Goal: Check status: Check status

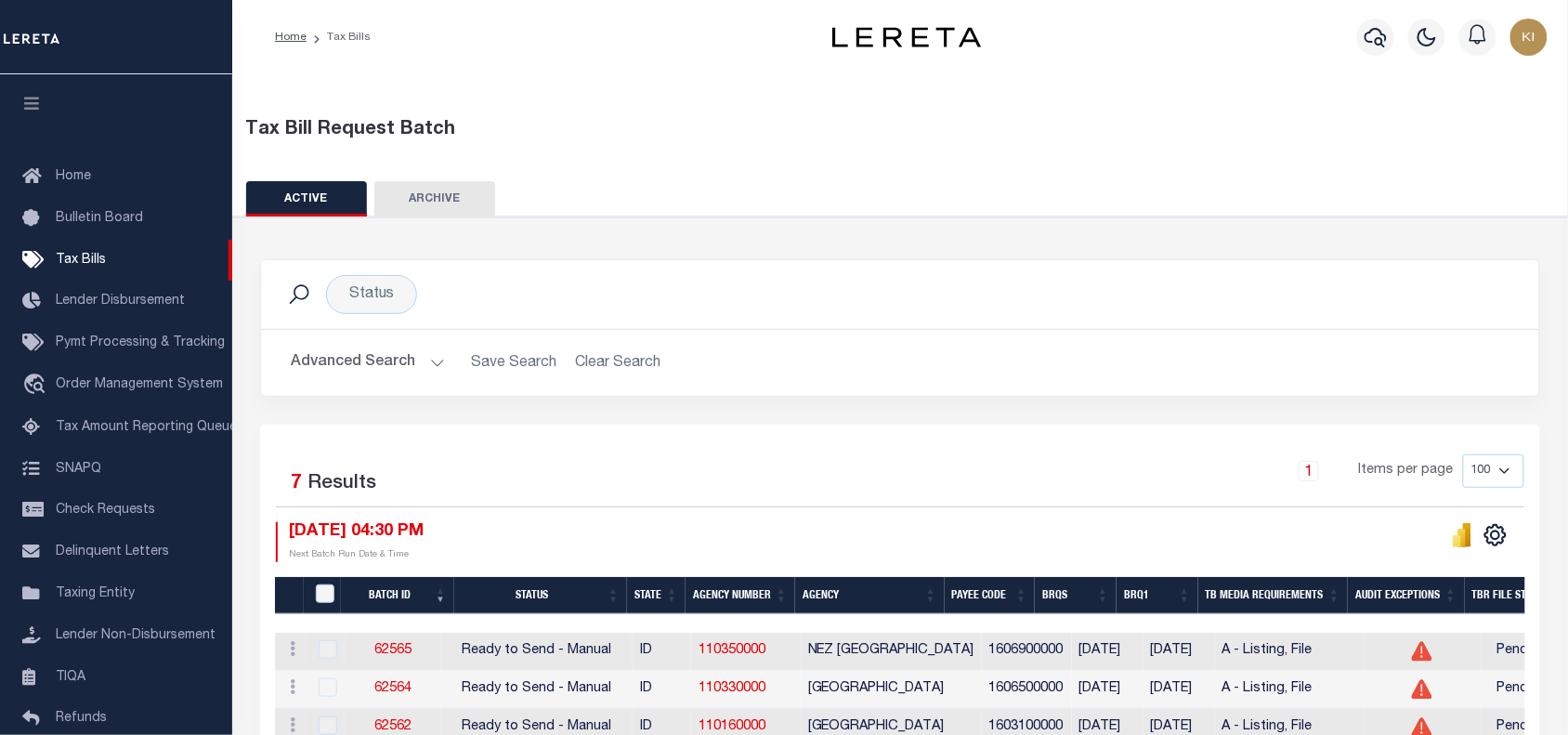
click at [434, 362] on button "Advanced Search" at bounding box center [368, 362] width 155 height 36
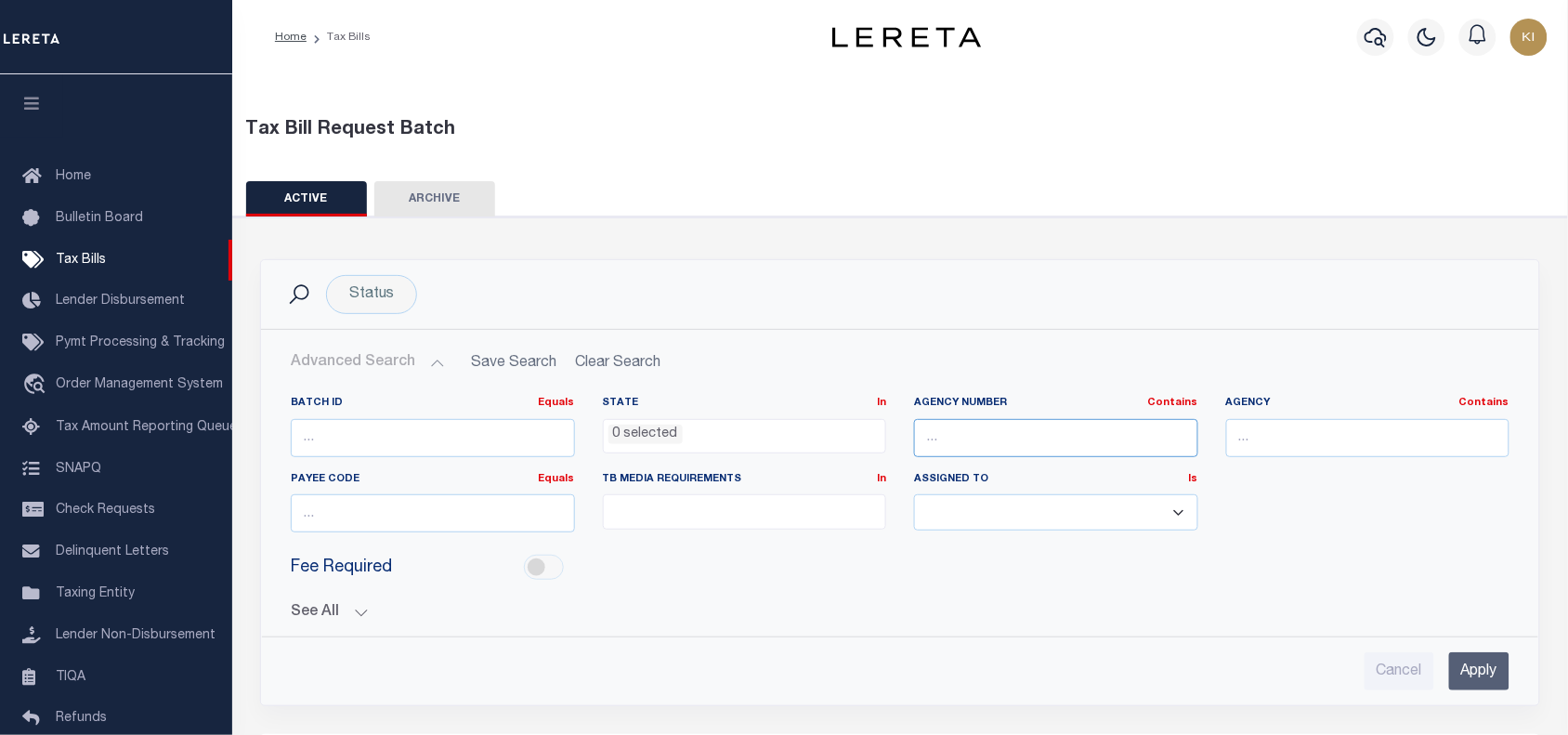
click at [959, 433] on input "text" at bounding box center [1056, 438] width 284 height 38
paste input "010372206"
type input "010372206"
click at [1467, 669] on input "Apply" at bounding box center [1479, 671] width 61 height 38
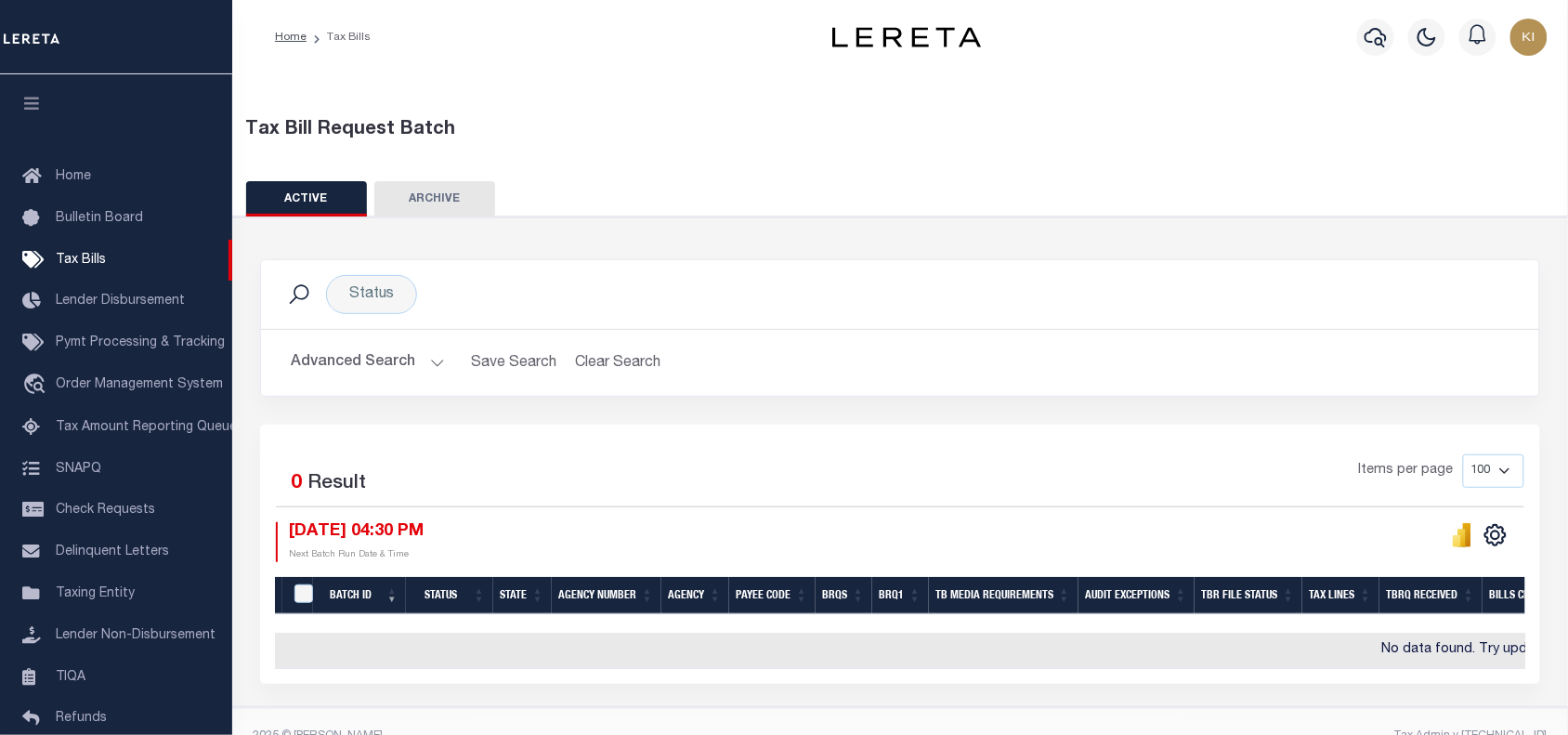
click at [430, 364] on button "Advanced Search" at bounding box center [368, 362] width 155 height 36
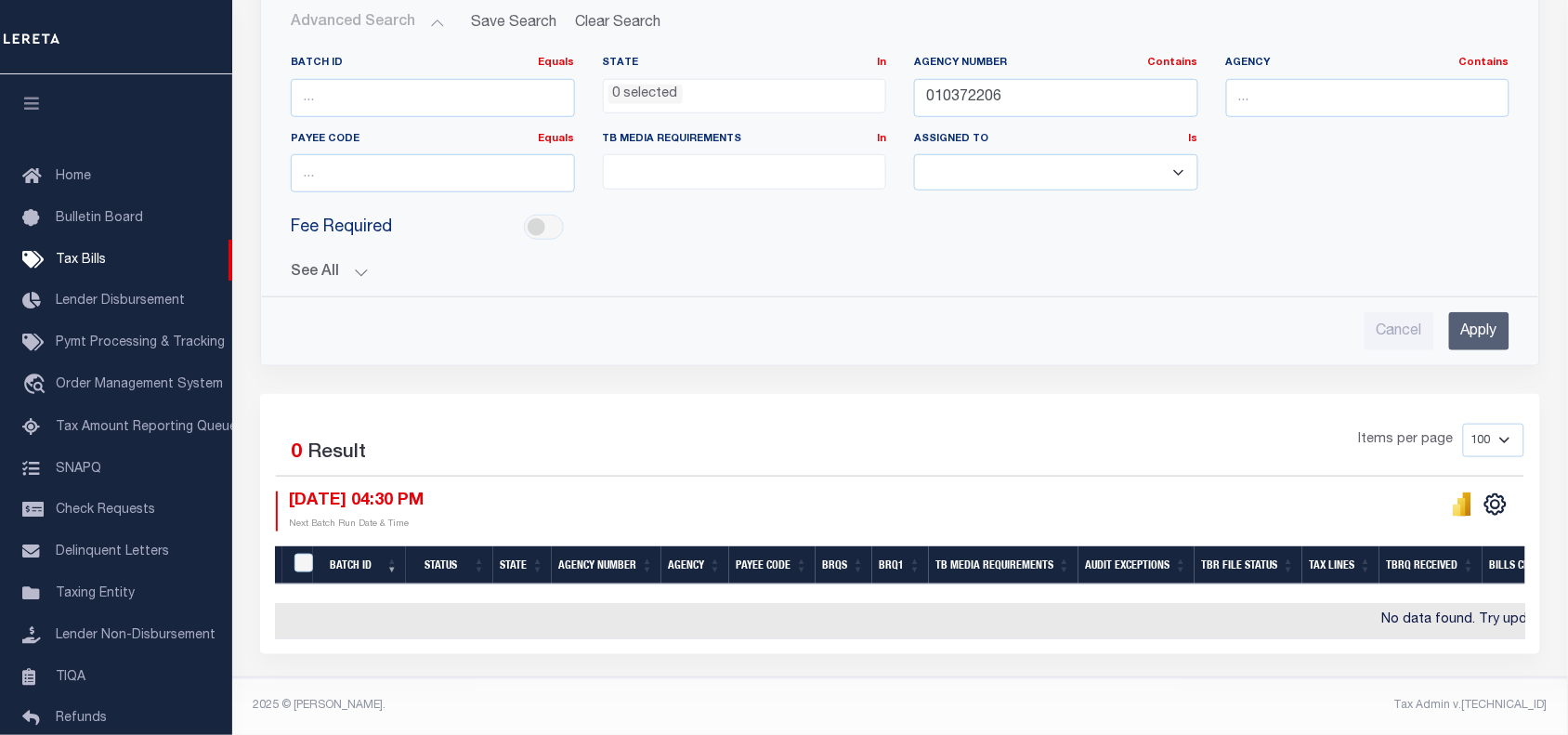
scroll to position [353, 0]
click at [1395, 322] on input "Cancel" at bounding box center [1399, 331] width 70 height 38
checkbox input "true"
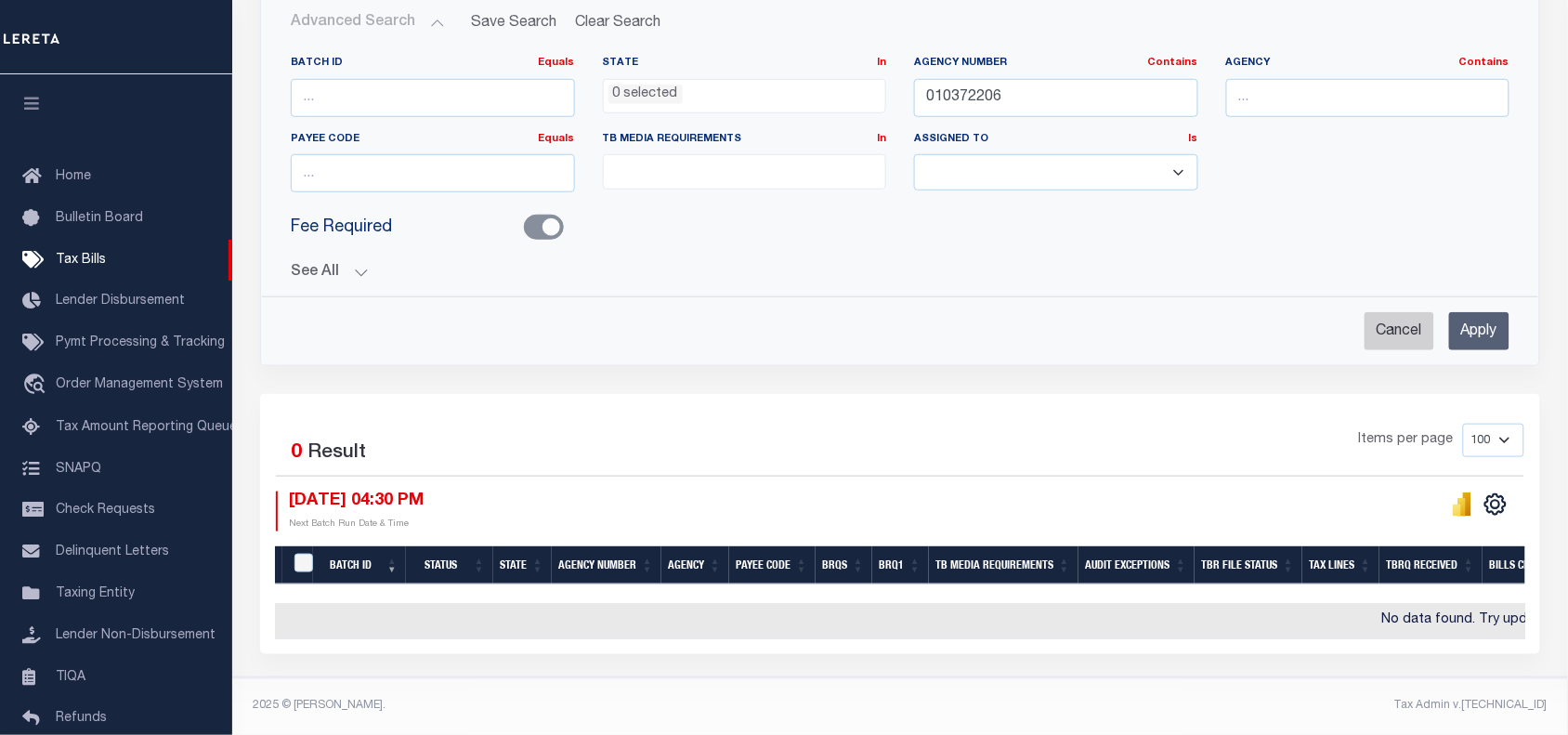
select select
checkbox input "false"
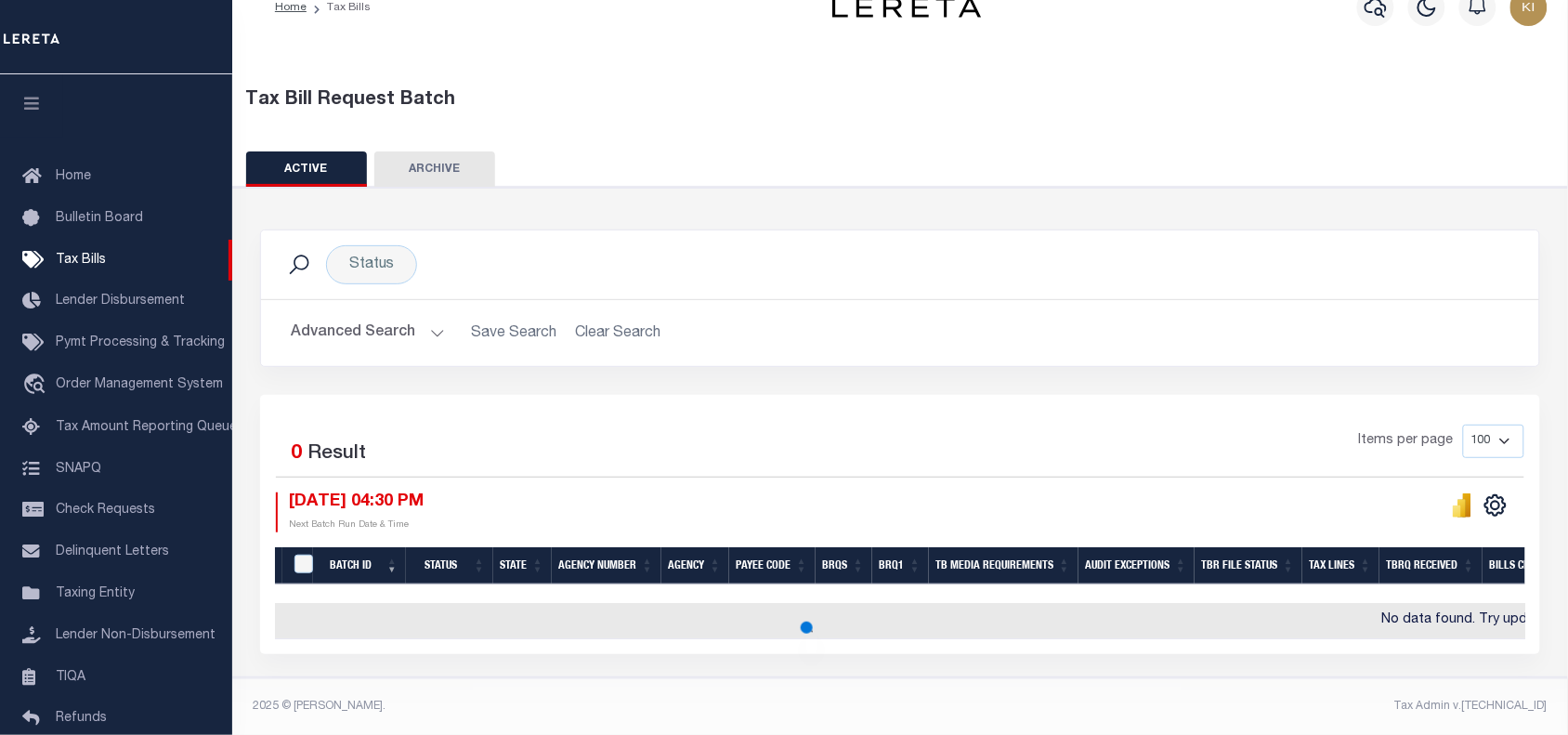
scroll to position [42, 0]
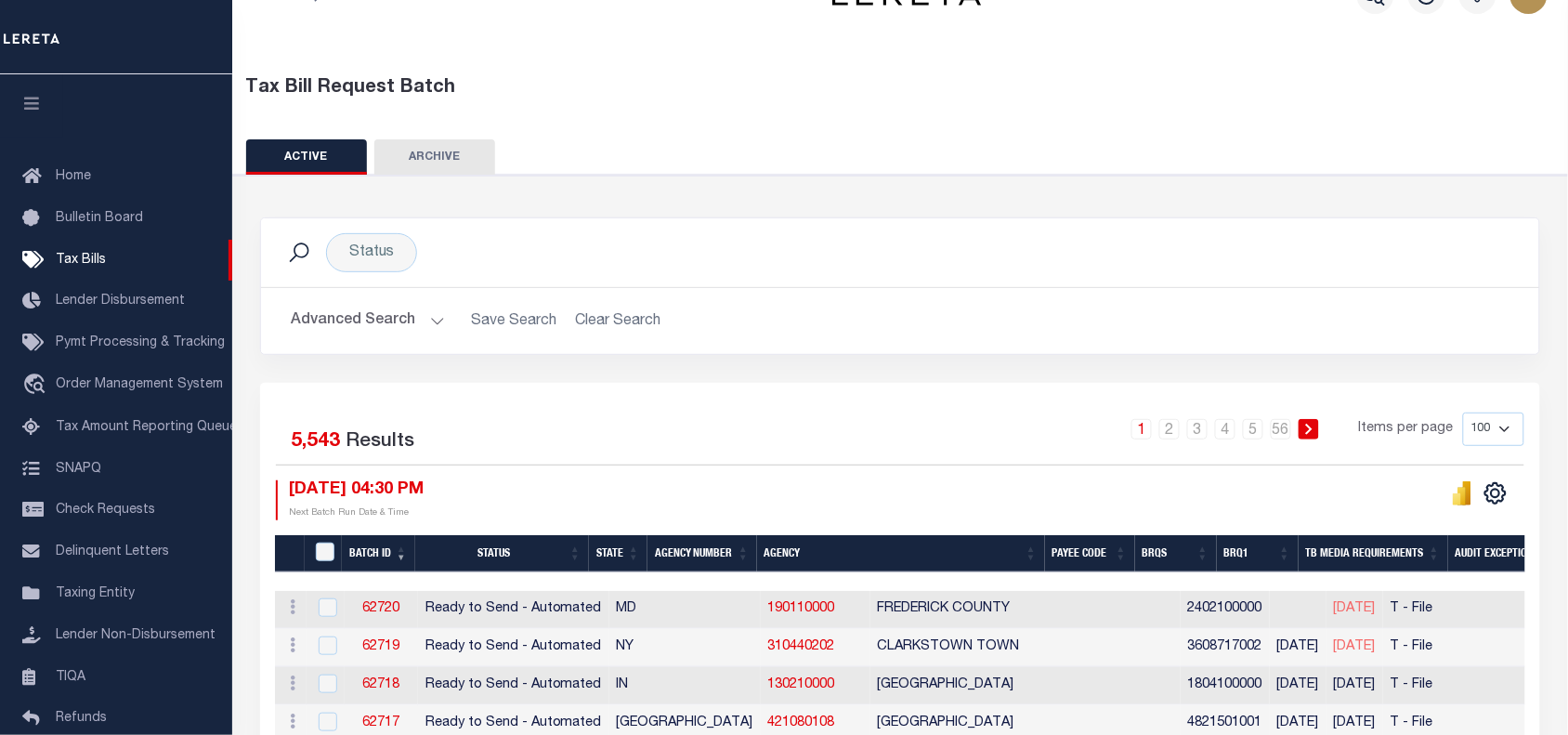
click at [430, 319] on button "Advanced Search" at bounding box center [368, 320] width 155 height 36
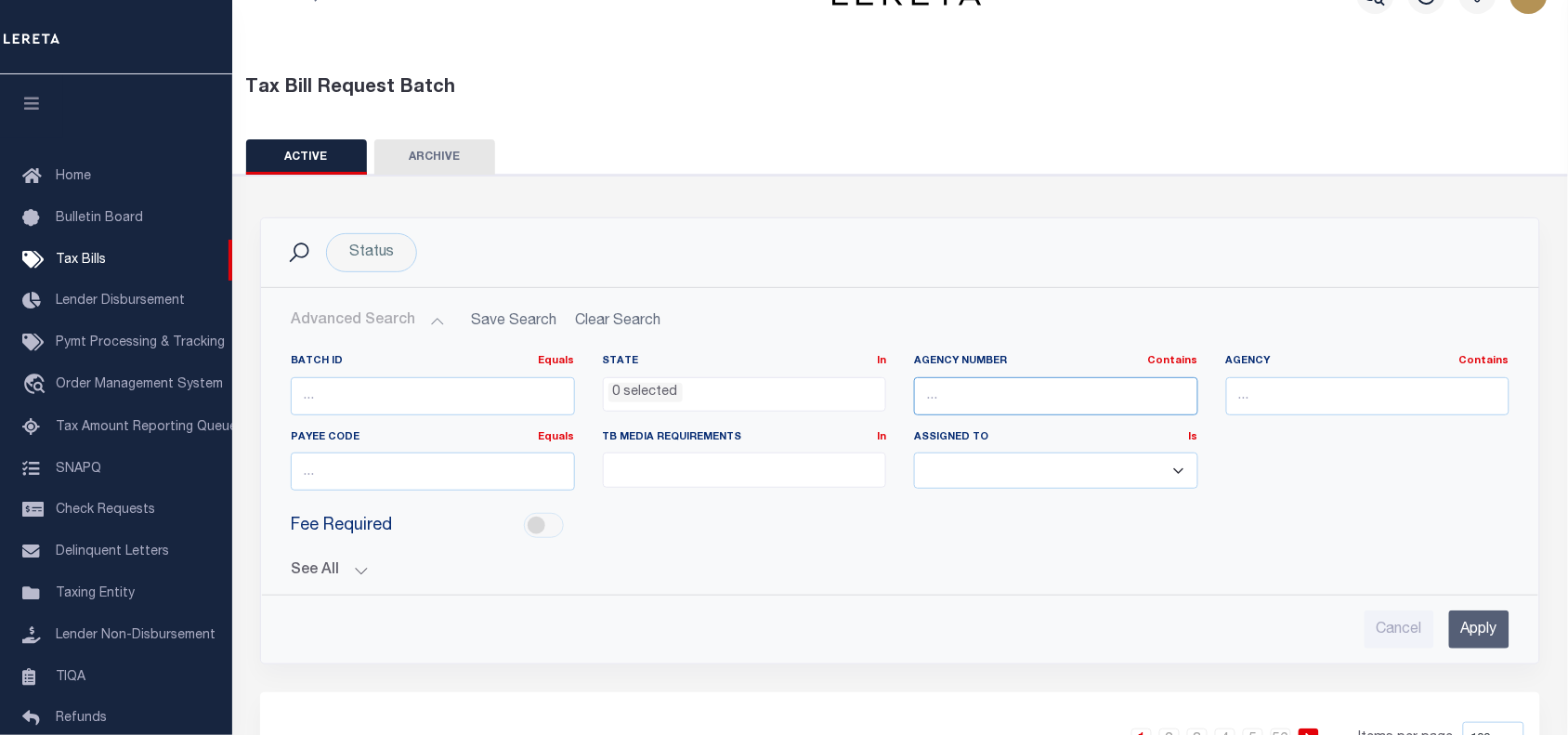
click at [945, 387] on input "text" at bounding box center [1056, 396] width 284 height 38
paste input "010372206"
type input "010372206"
click at [1483, 629] on input "Apply" at bounding box center [1479, 629] width 61 height 38
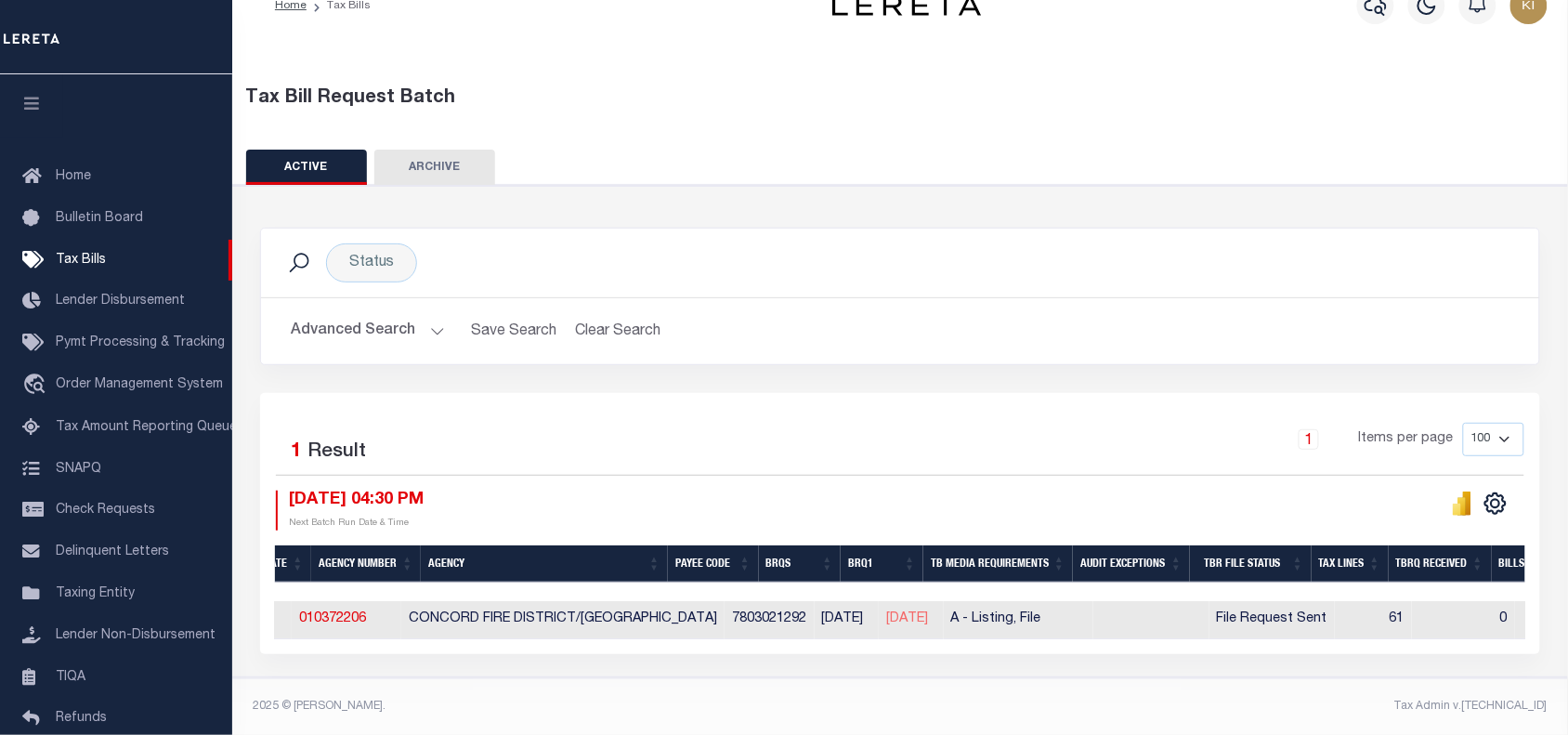
scroll to position [0, 465]
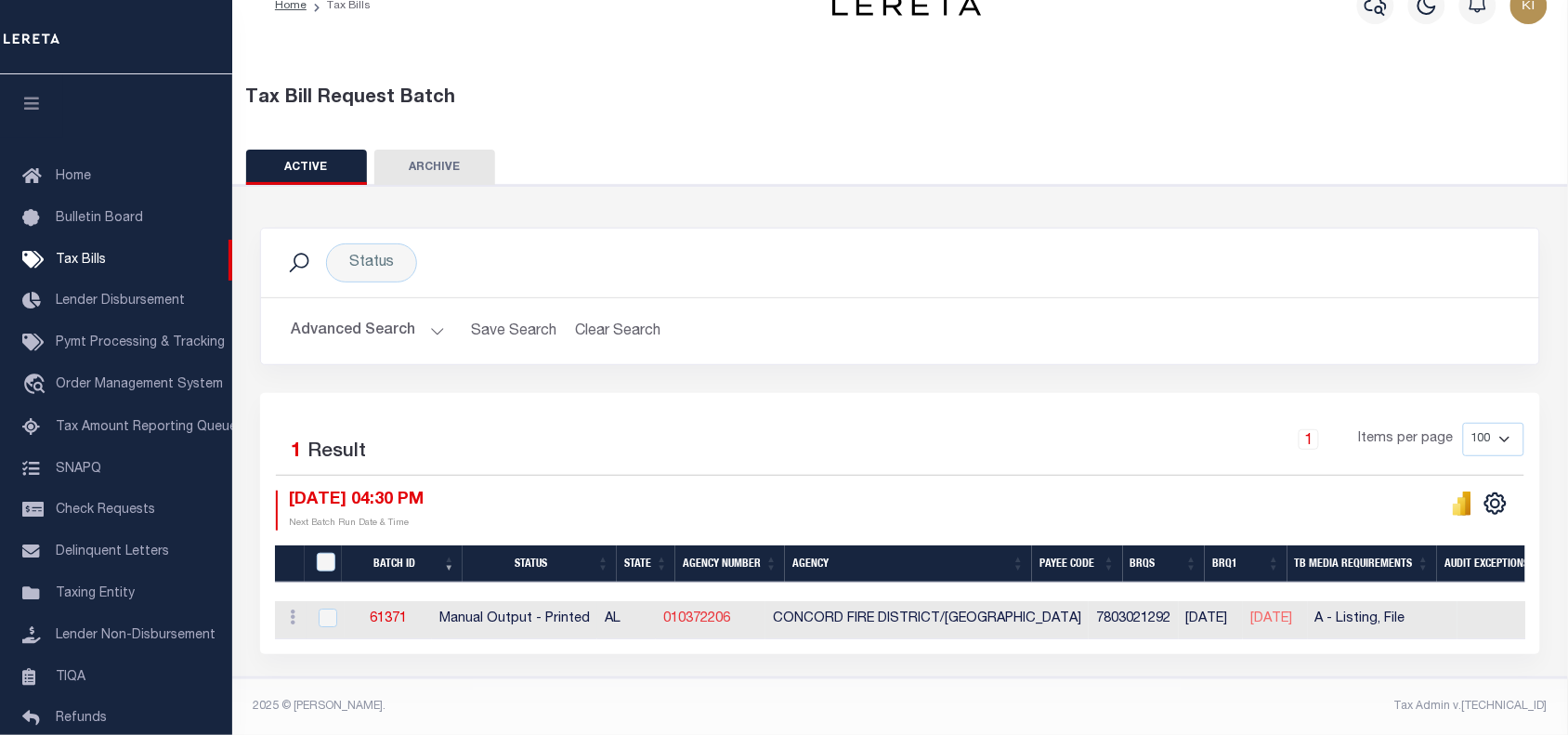
click at [730, 612] on link "010372206" at bounding box center [697, 619] width 67 height 13
checkbox input "true"
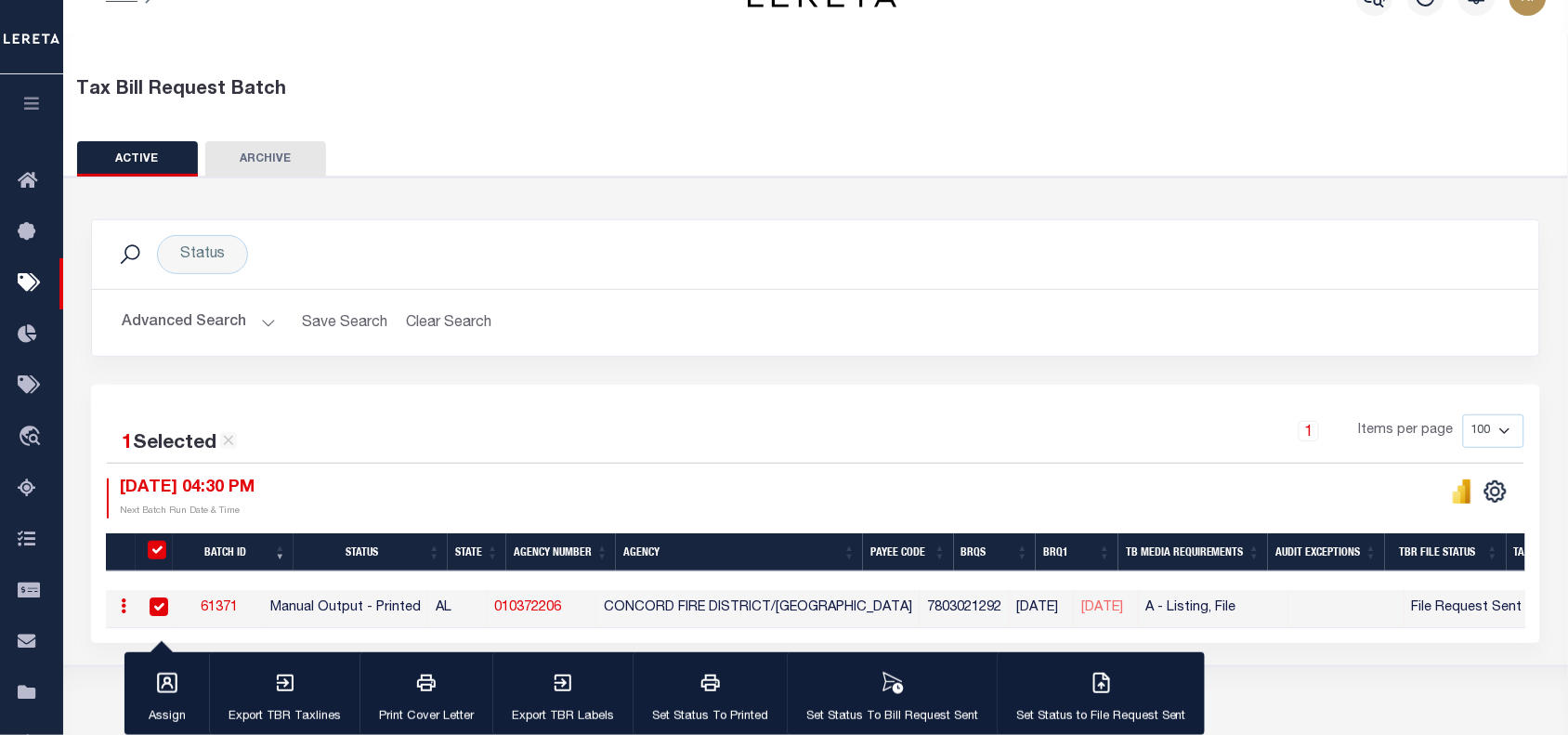
click at [896, 312] on h2 "Advanced Search Save Search Clear Search TaxBillBatches_dynamictable_____Defaul…" at bounding box center [815, 322] width 1417 height 36
click at [545, 446] on div "1 Items per page 100 200 500 1000" at bounding box center [997, 439] width 1057 height 48
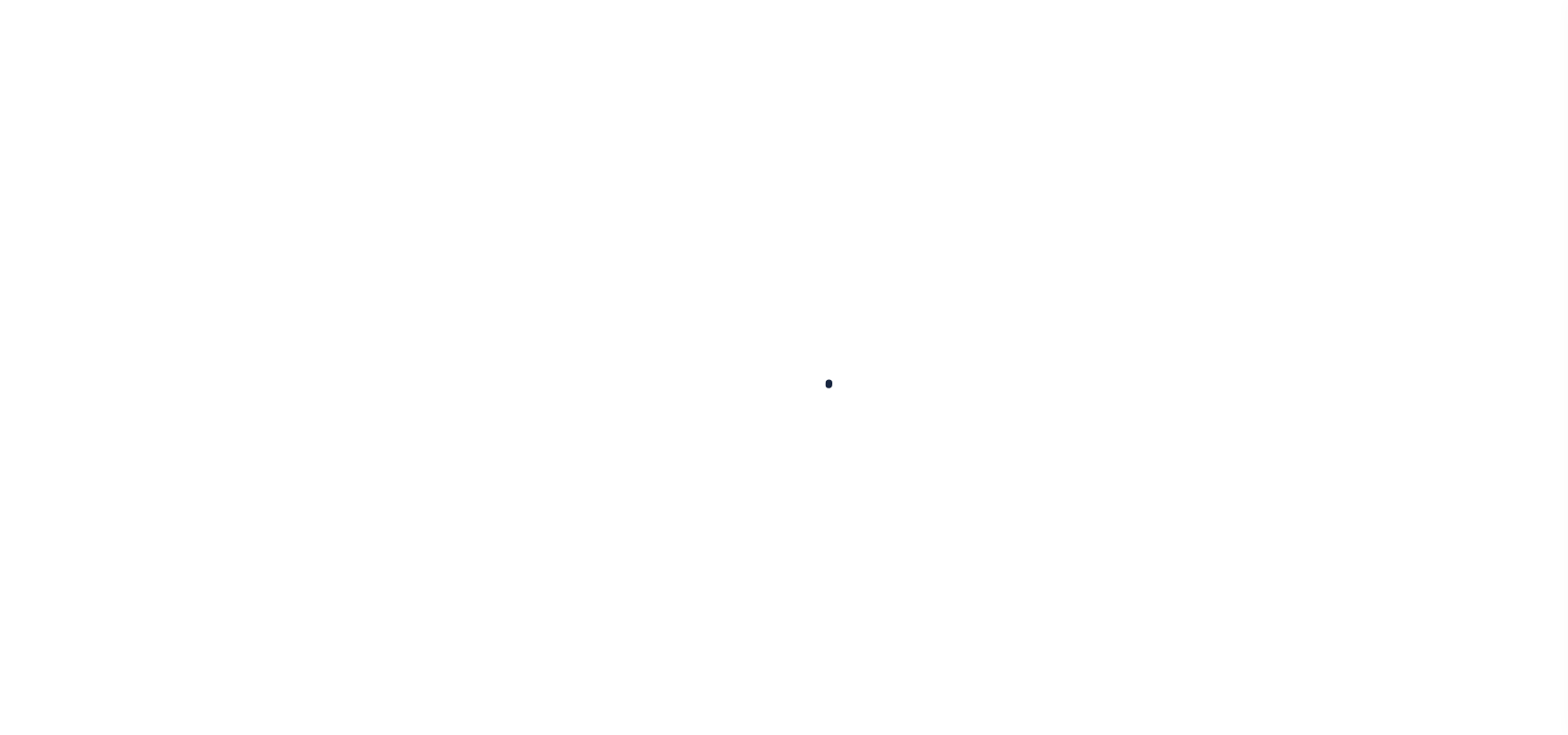
select select
checkbox input "false"
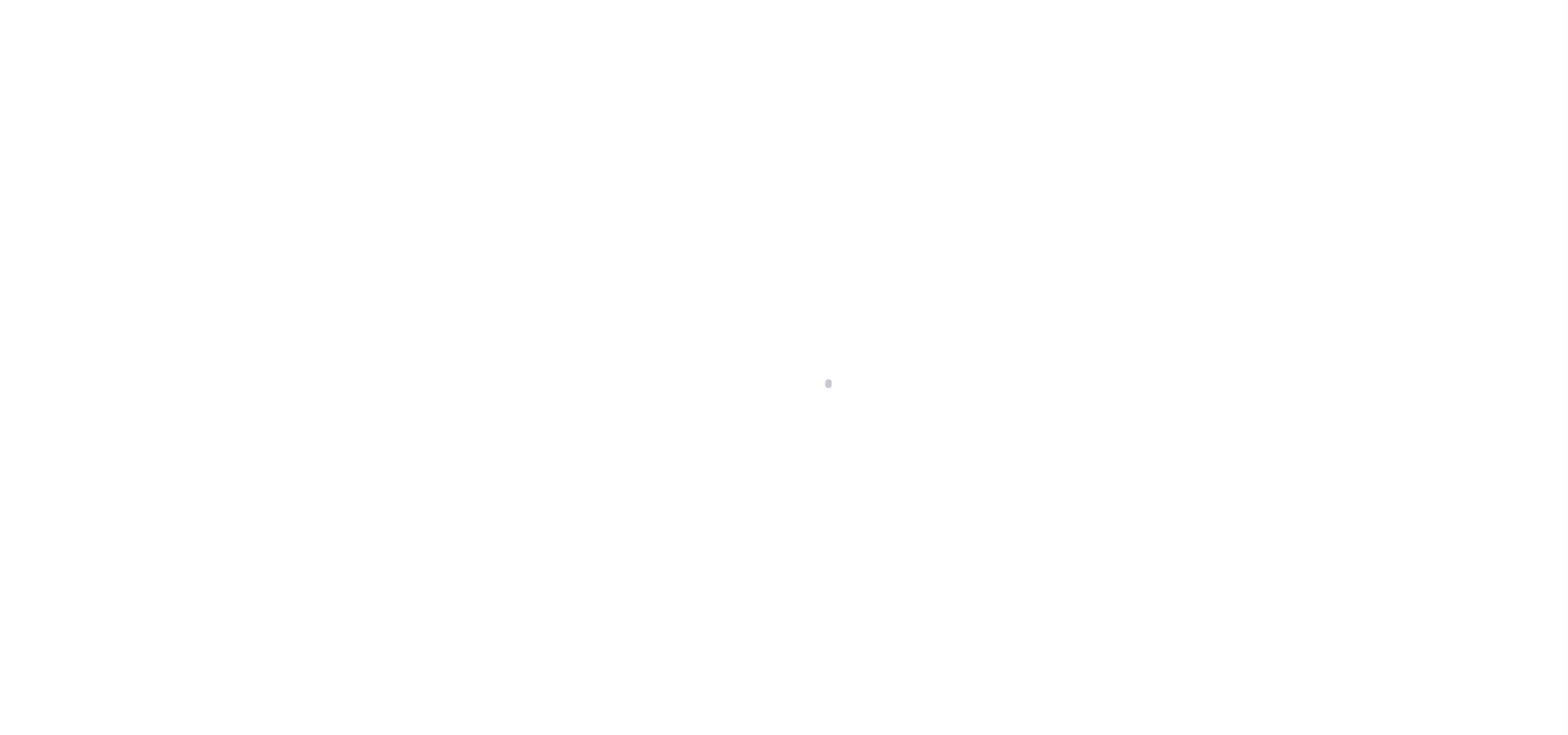
select select "1"
checkbox input "false"
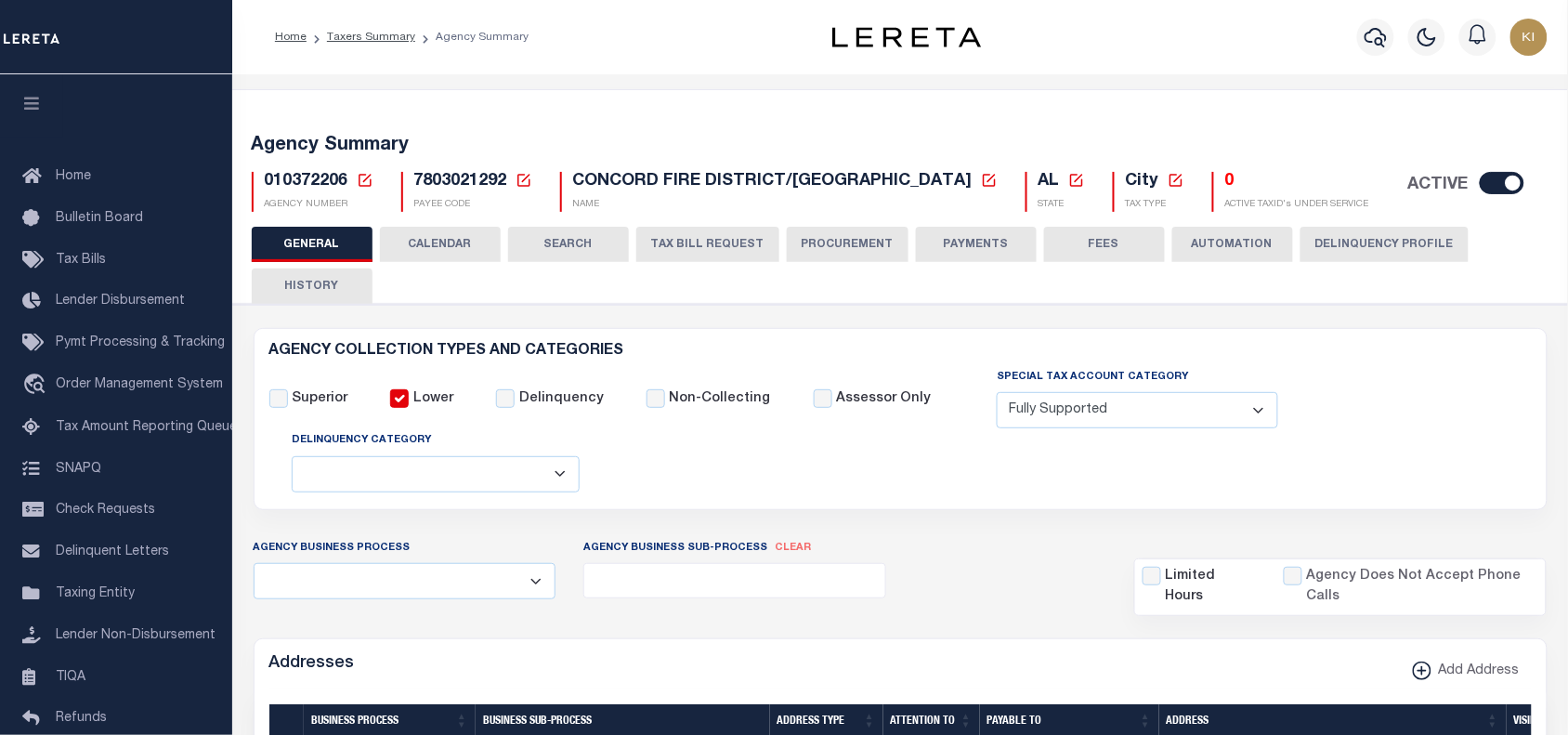
click at [433, 238] on button "CALENDAR" at bounding box center [441, 244] width 121 height 35
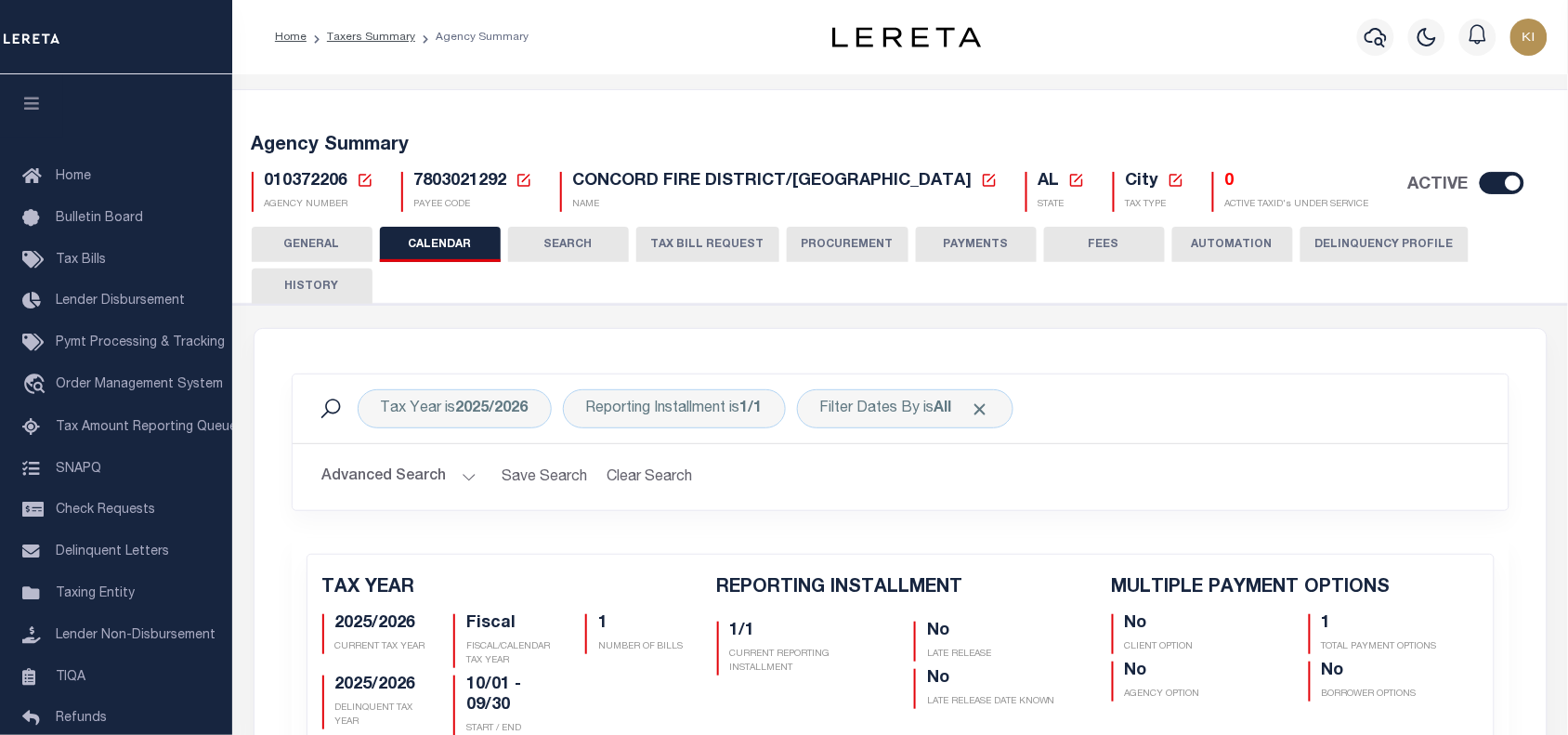
checkbox input "false"
type input "1"
click at [330, 248] on button "GENERAL" at bounding box center [312, 244] width 121 height 35
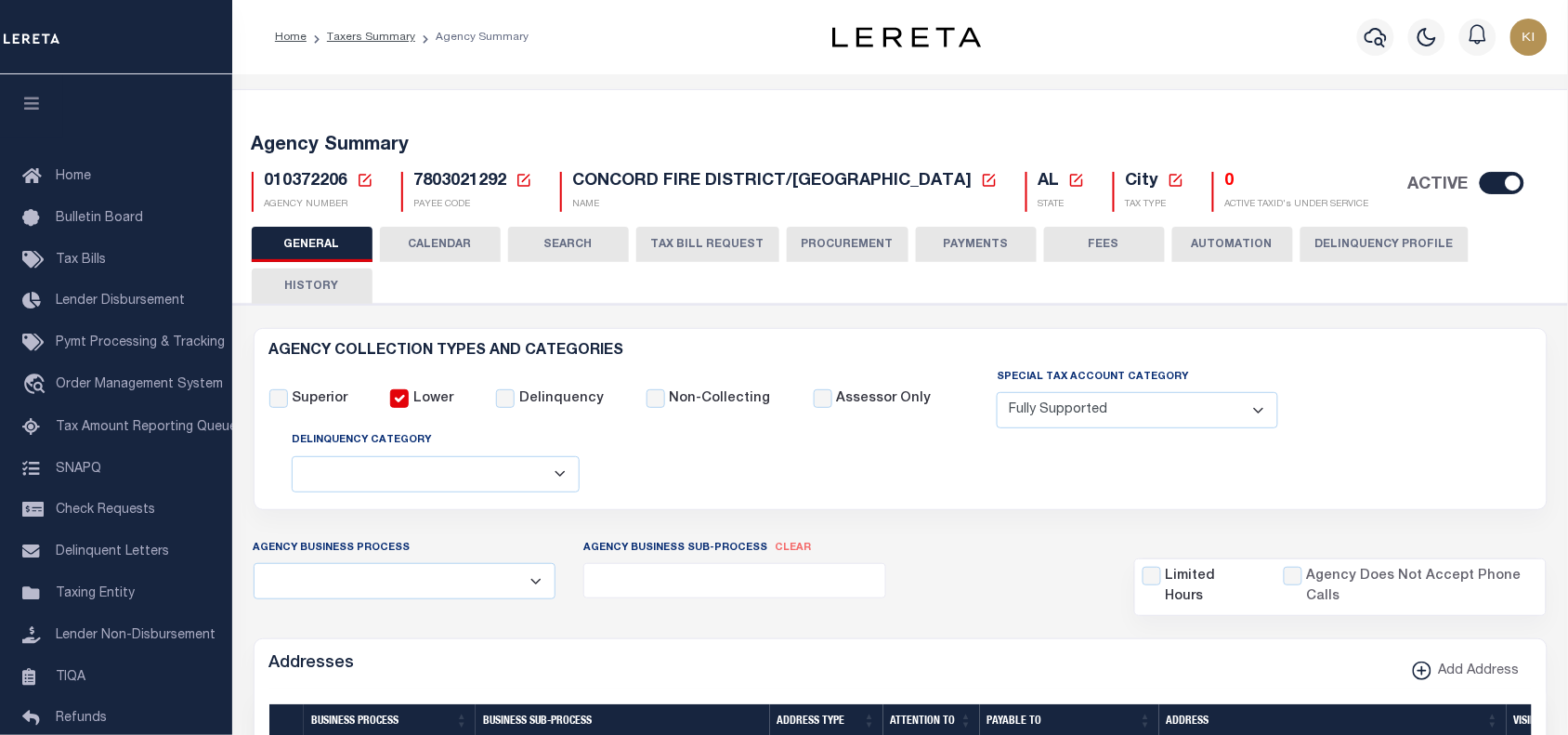
click at [685, 242] on button "TAX BILL REQUEST" at bounding box center [708, 244] width 143 height 35
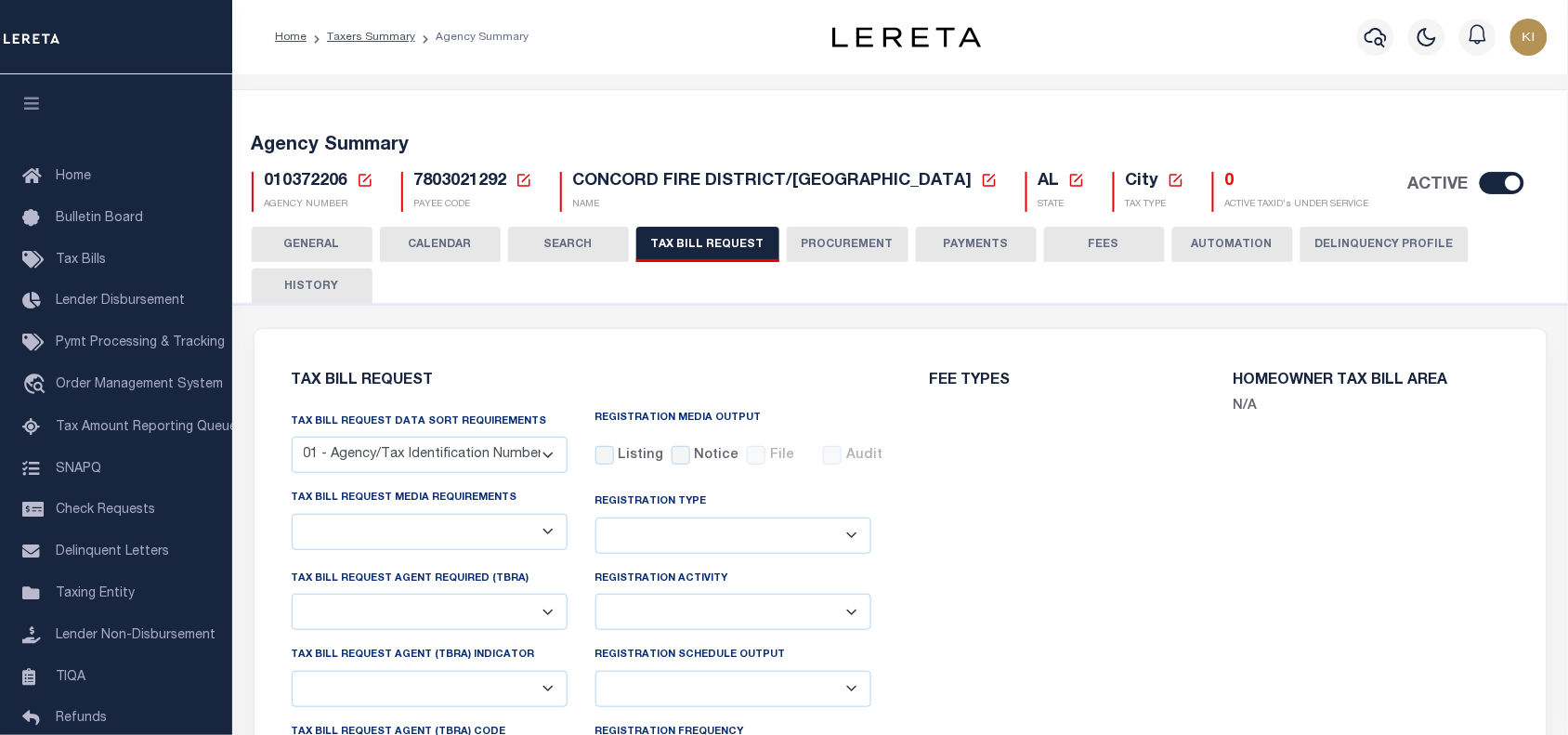
select select "16"
select select "false"
select select "1"
select select
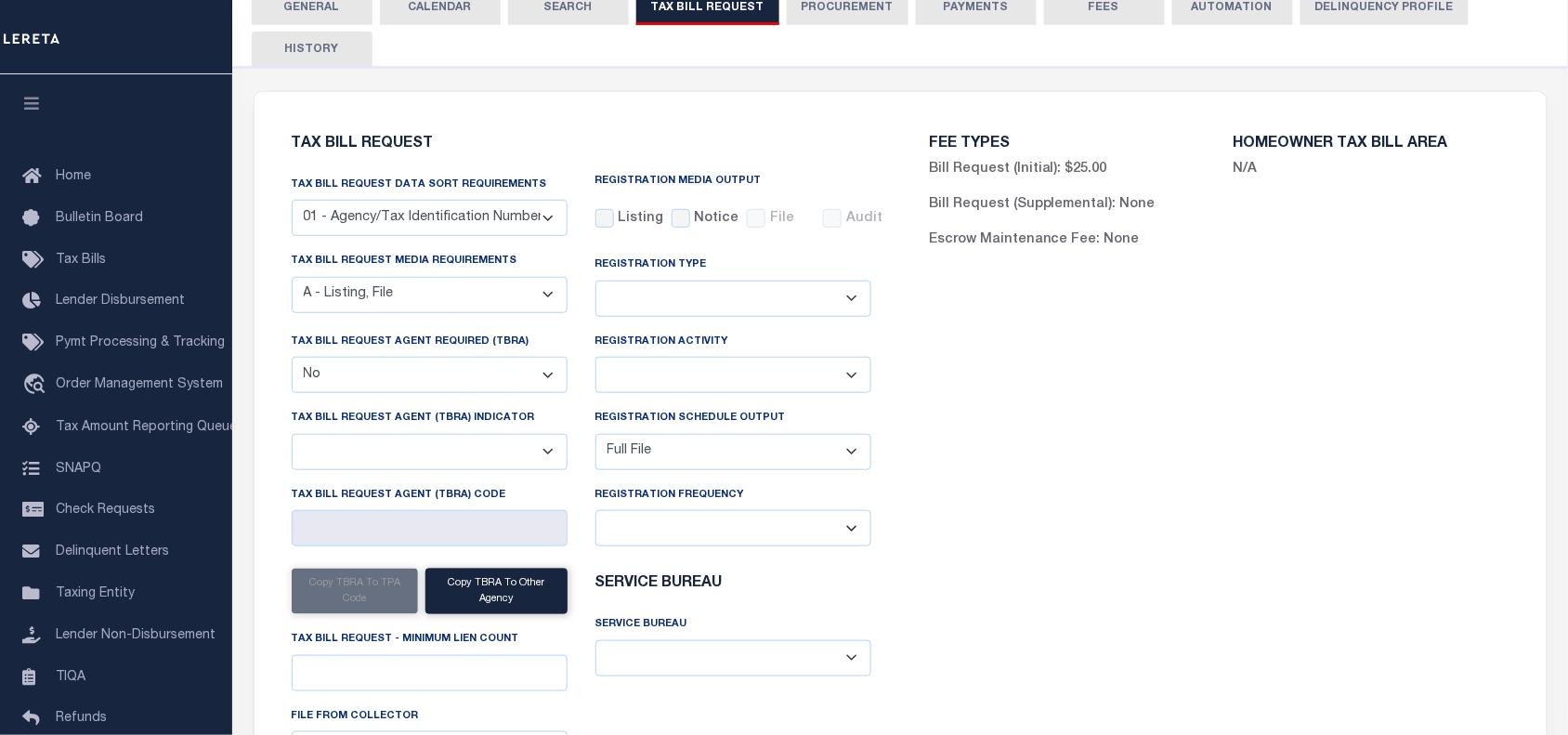
scroll to position [162, 0]
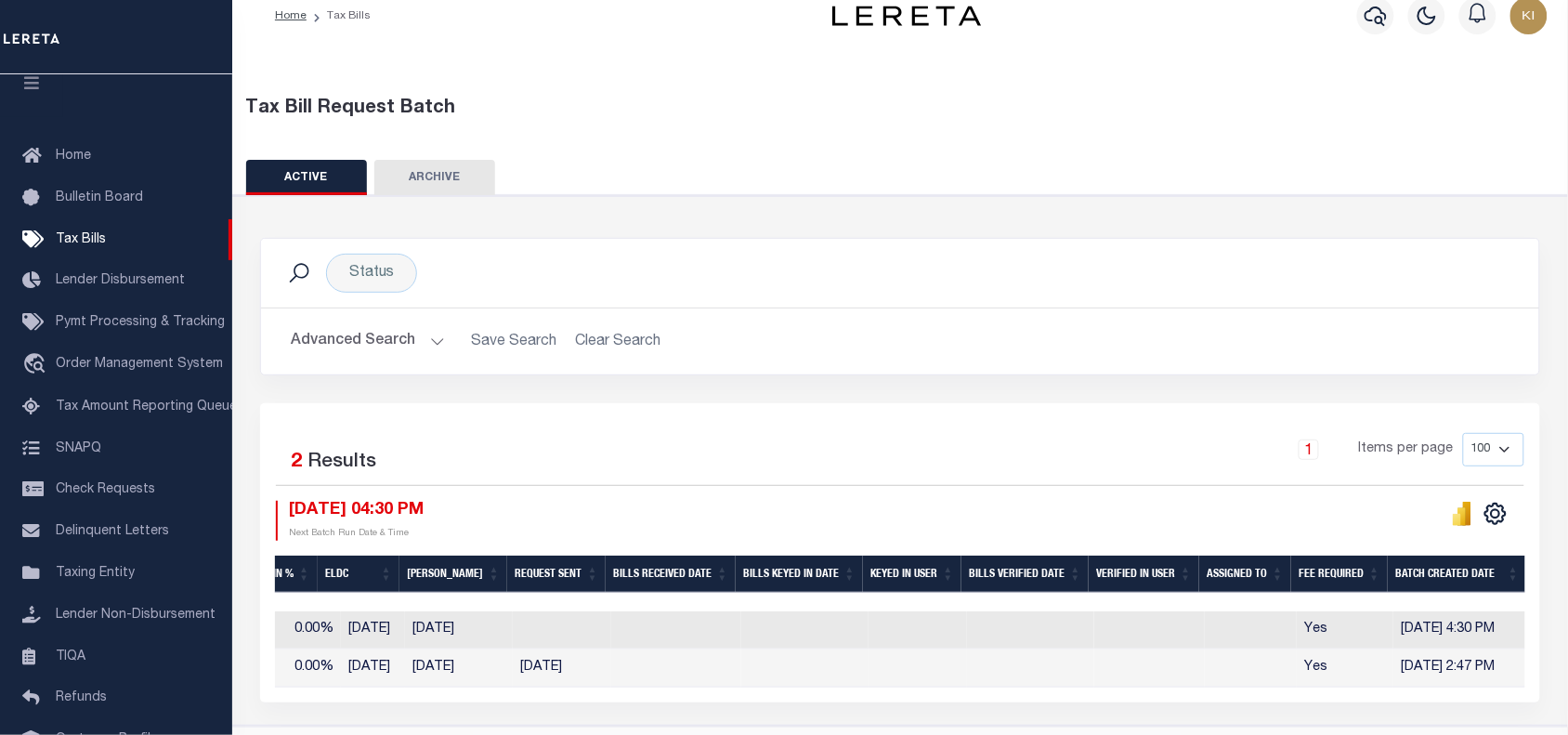
scroll to position [0, 1610]
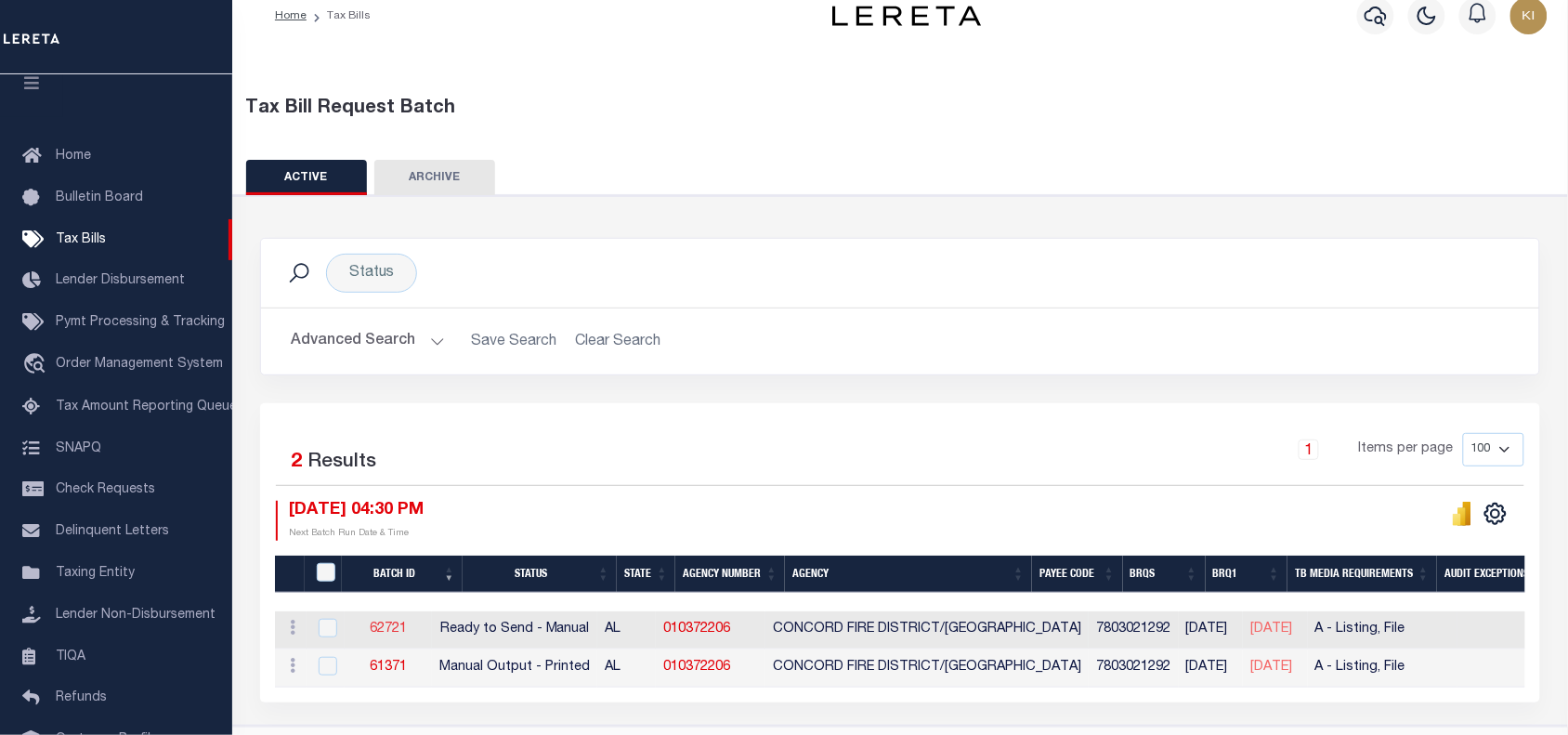
click at [401, 628] on link "62721" at bounding box center [389, 629] width 37 height 13
select select "RTS"
type input "No"
select select "16"
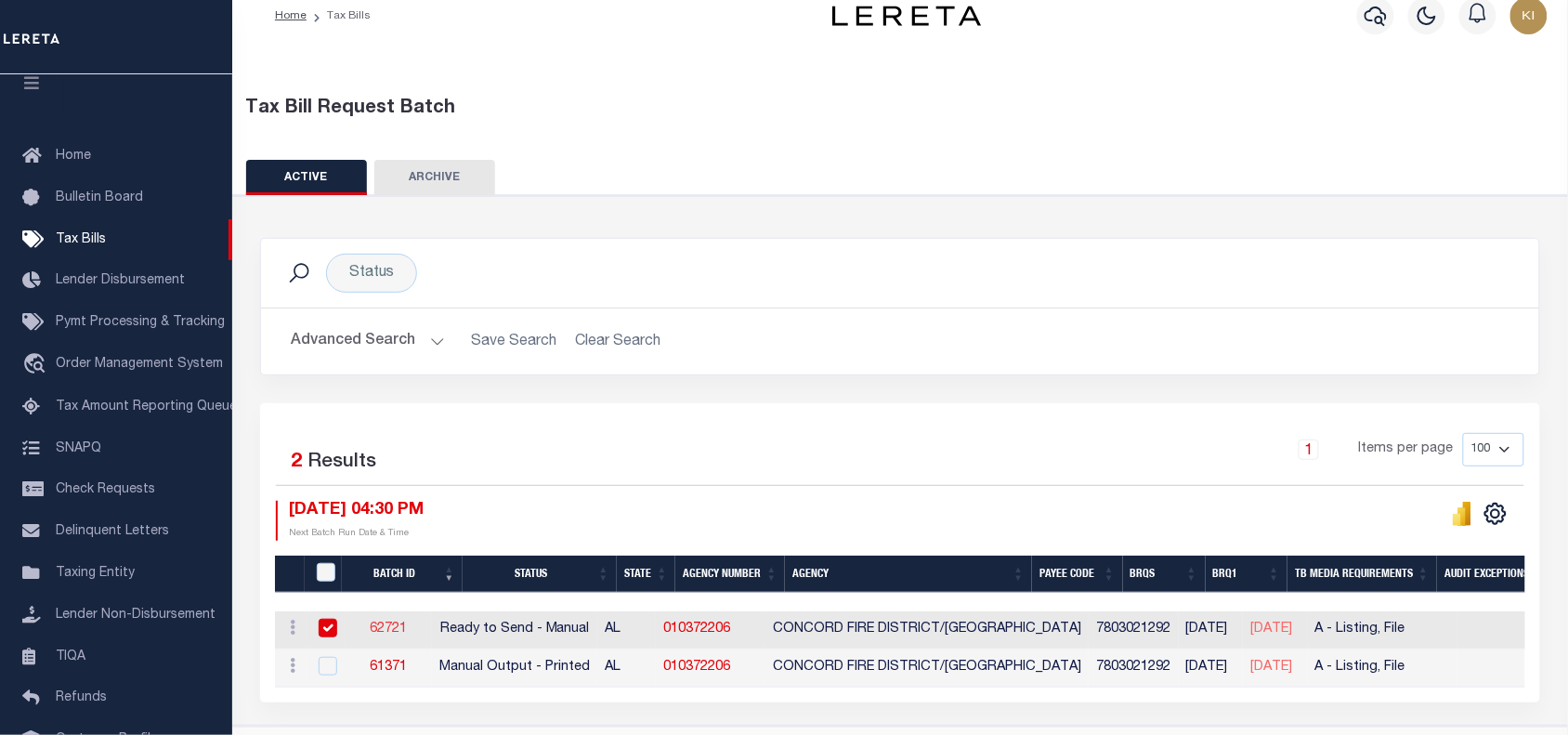
select select "1"
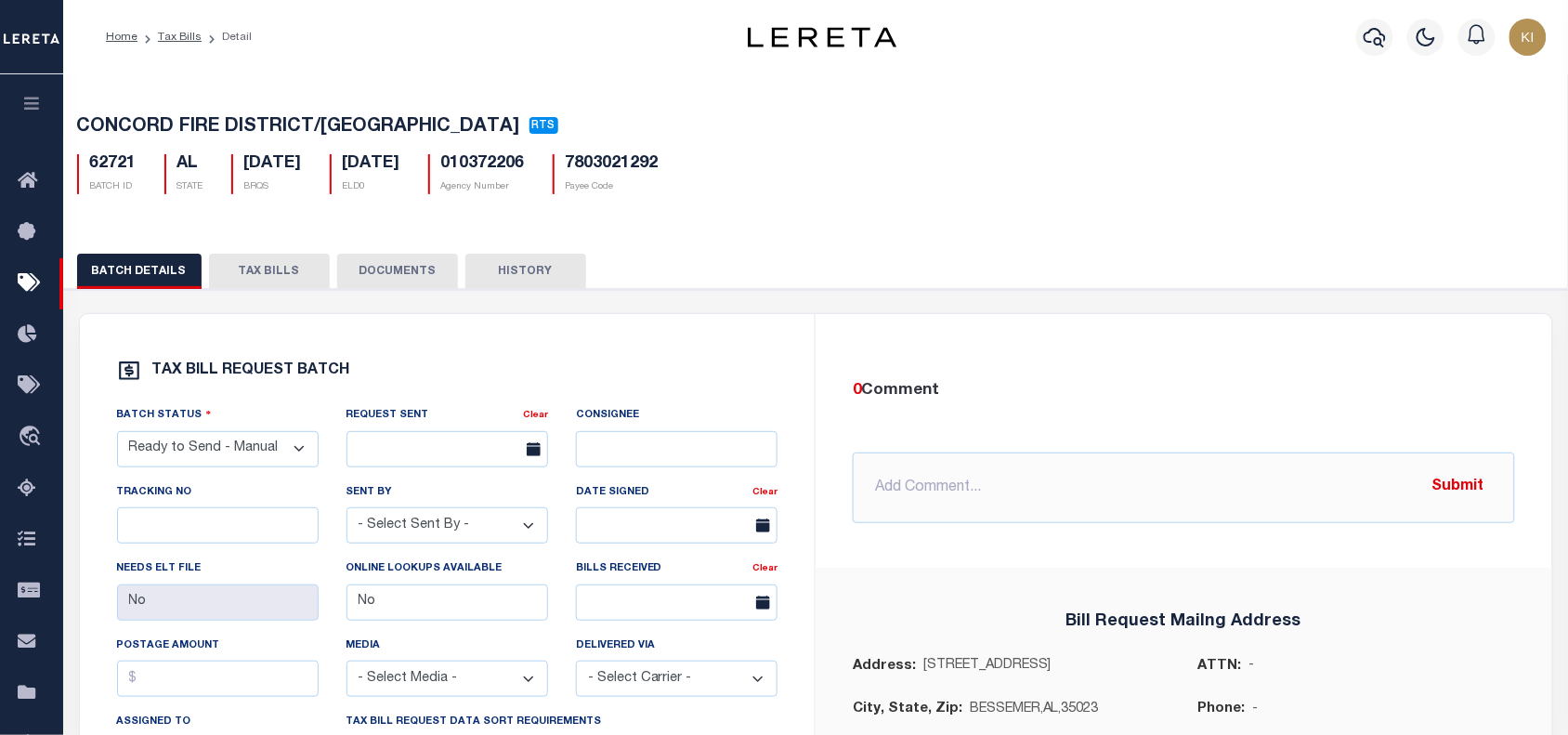
click at [280, 279] on button "TAX BILLS" at bounding box center [269, 271] width 121 height 35
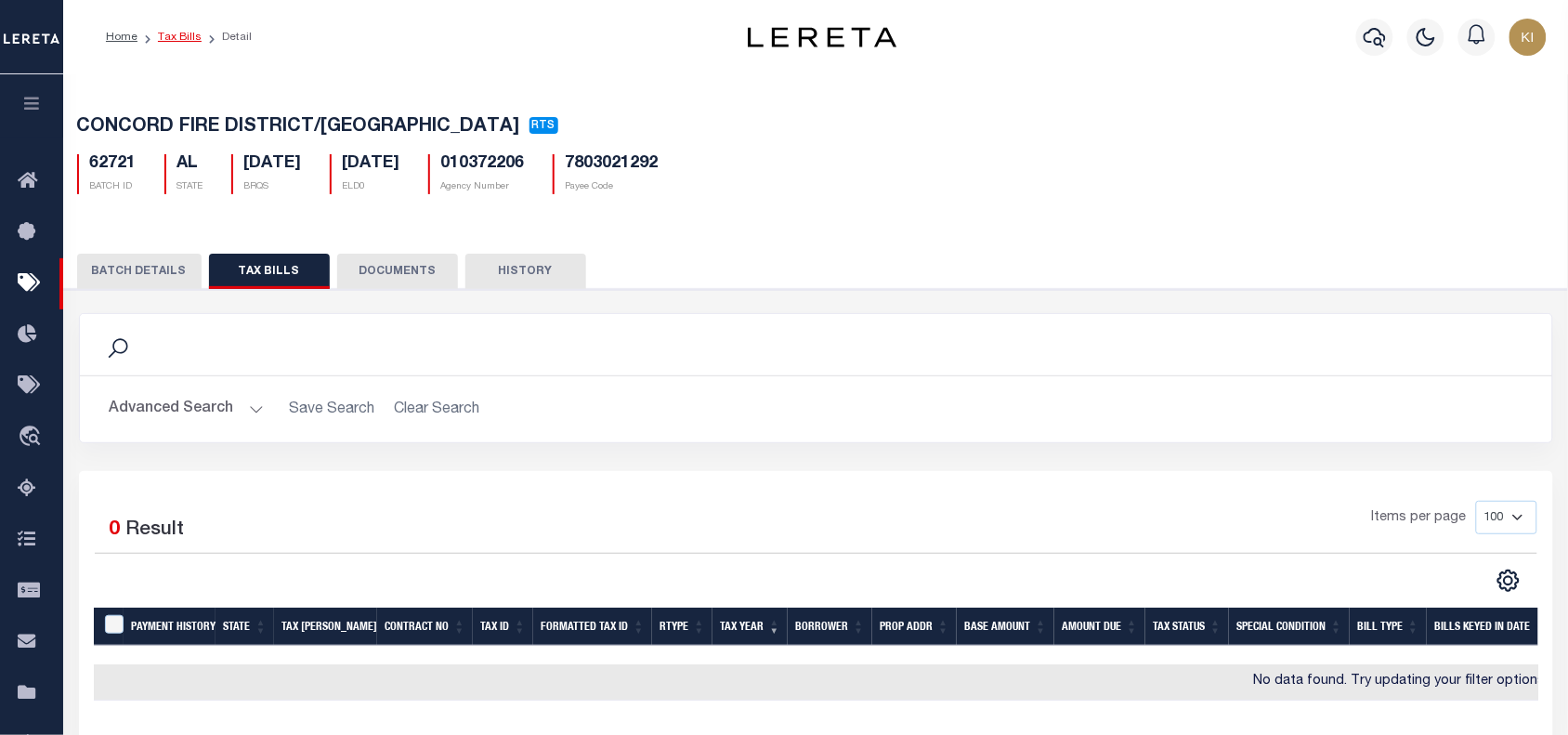
click at [170, 39] on link "Tax Bills" at bounding box center [179, 37] width 44 height 11
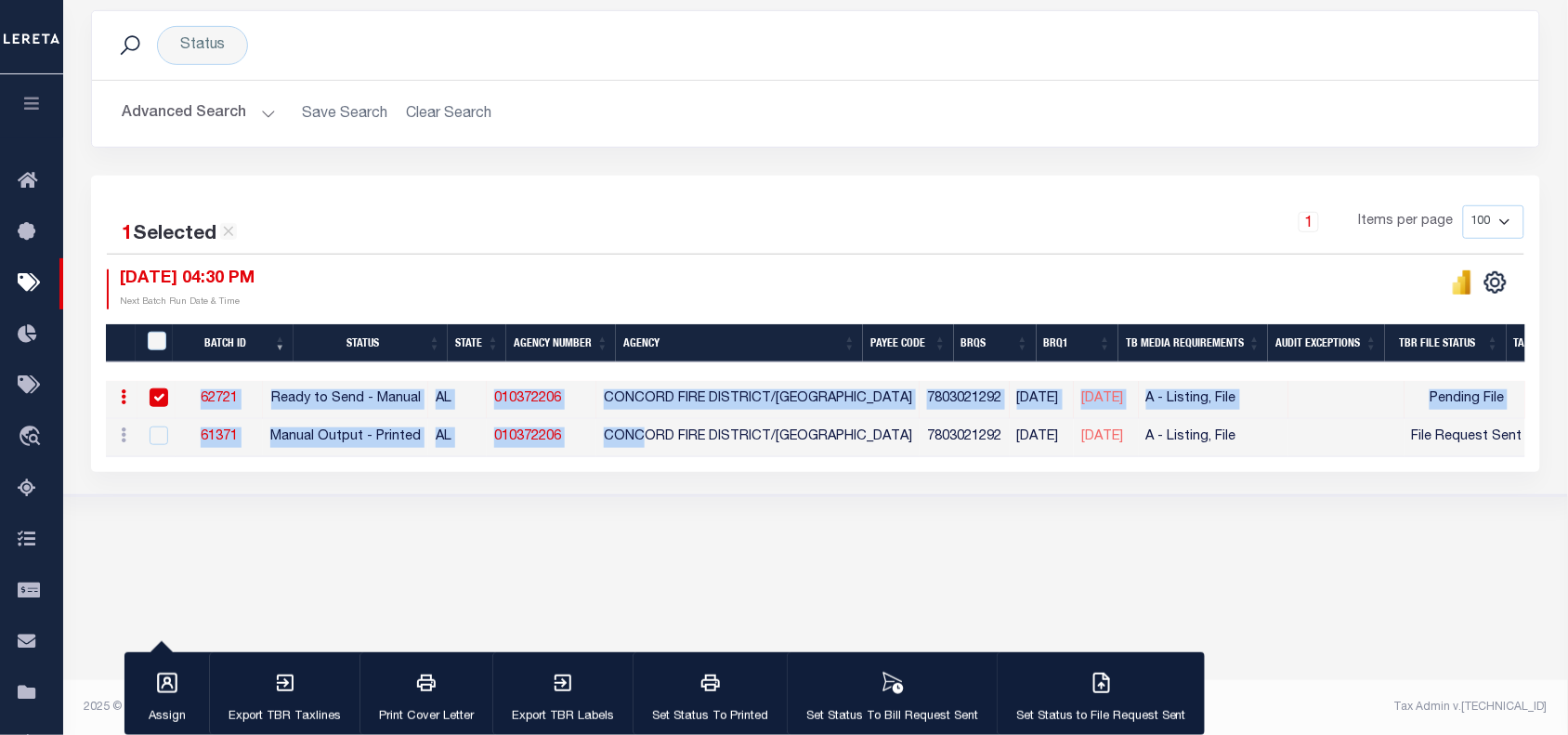
drag, startPoint x: 675, startPoint y: 454, endPoint x: 1004, endPoint y: 462, distance: 329.1
click at [1004, 457] on div "Batch ID Status State Agency Number Agency Payee Code BRQS BRQ1 TB Media Requir…" at bounding box center [815, 419] width 1419 height 76
click at [643, 496] on div "Status Search Advanced Search Save Search Clear Search Equals" at bounding box center [816, 231] width 1522 height 528
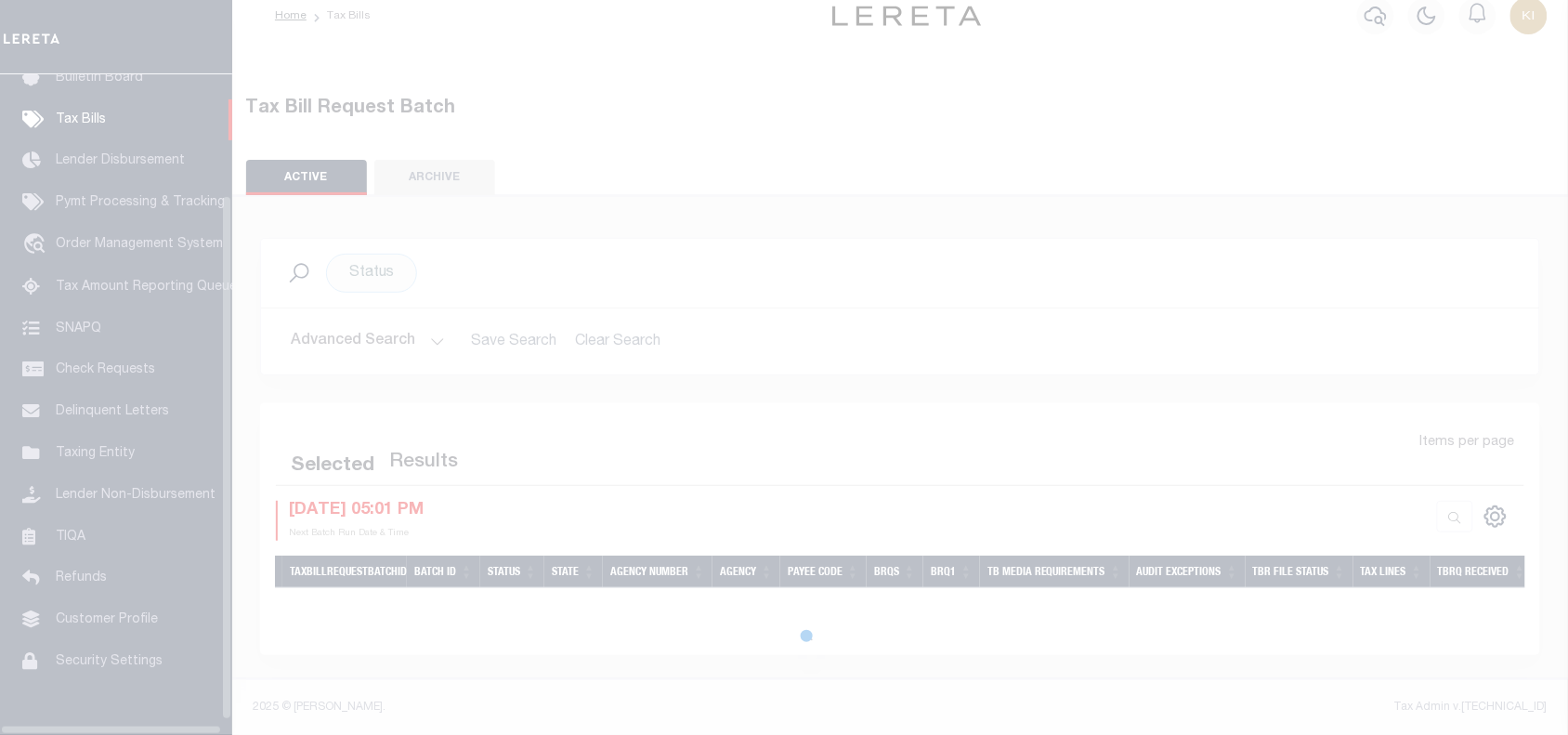
scroll to position [152, 0]
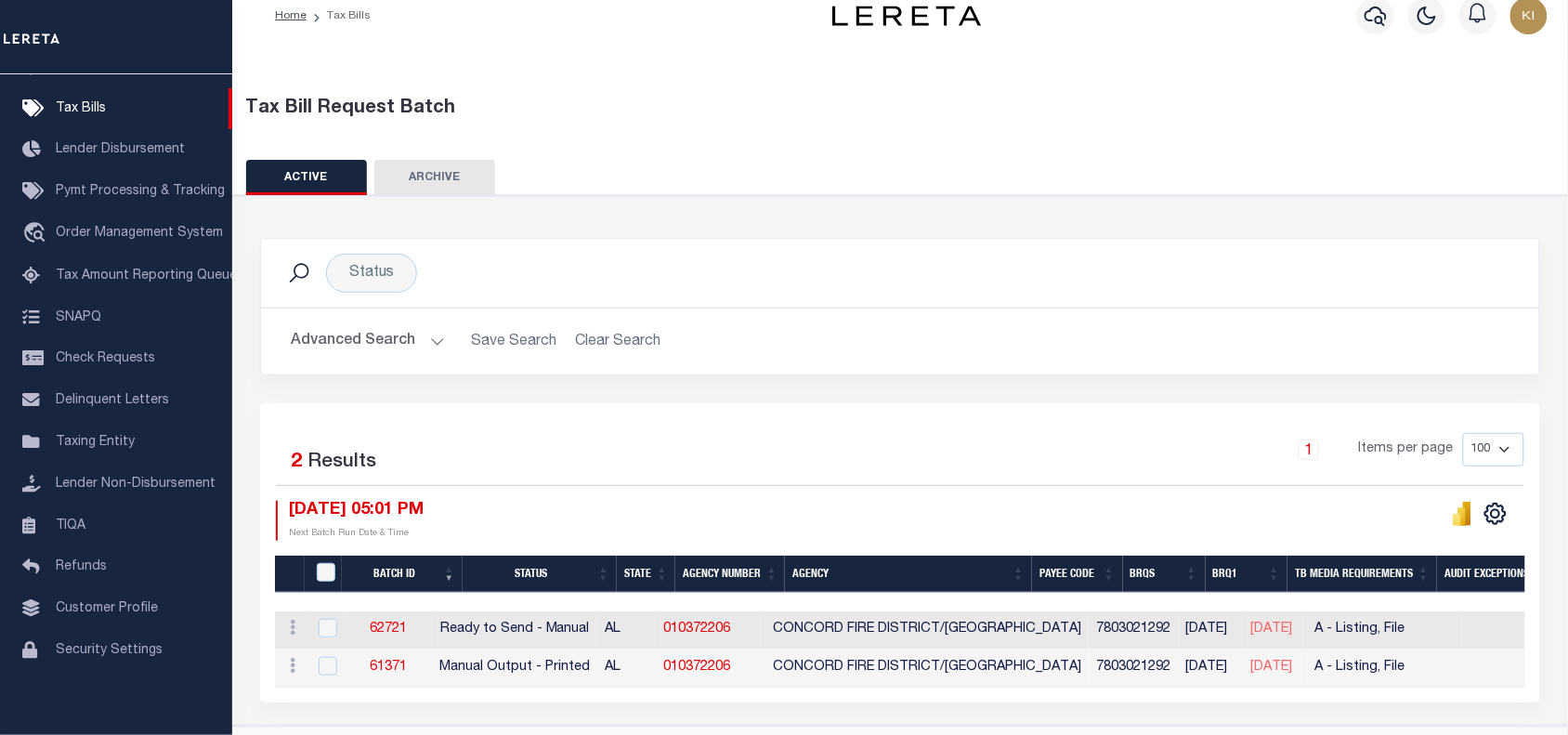
click at [810, 434] on div "1 Items per page 100 200 500 1000" at bounding box center [1060, 457] width 930 height 48
click at [866, 411] on div "Selected 2 Results 1 Items per page 100 200 500 1000 08/29/2025 05:01 PM" at bounding box center [900, 552] width 1280 height 299
click at [739, 492] on div "Selected 2 Results 1 Items per page 100 200 500 1000 08/29/2025 05:01 PM Next B…" at bounding box center [900, 486] width 1278 height 107
click at [827, 439] on div "1 Items per page 100 200 500 1000" at bounding box center [1060, 457] width 930 height 48
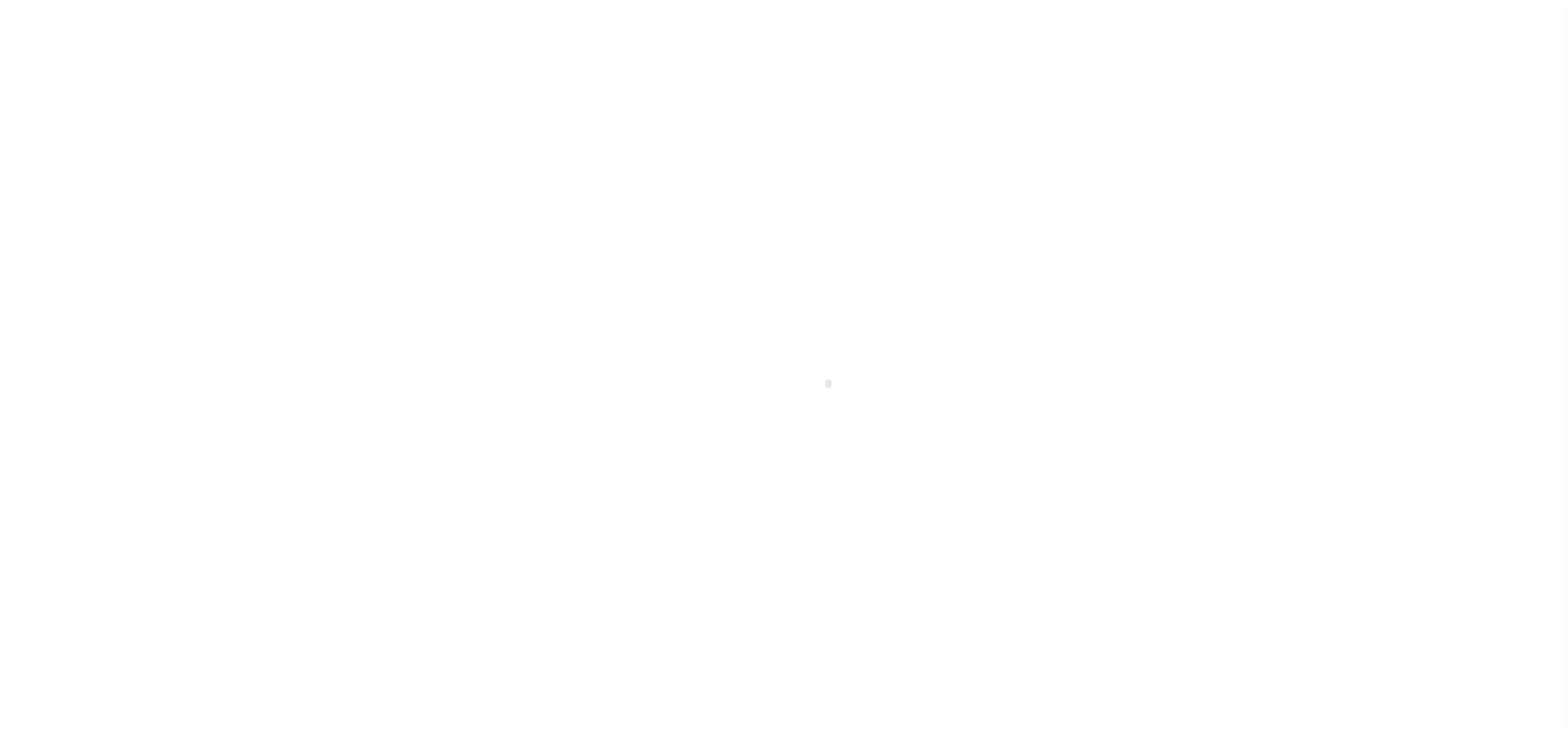
scroll to position [2, 0]
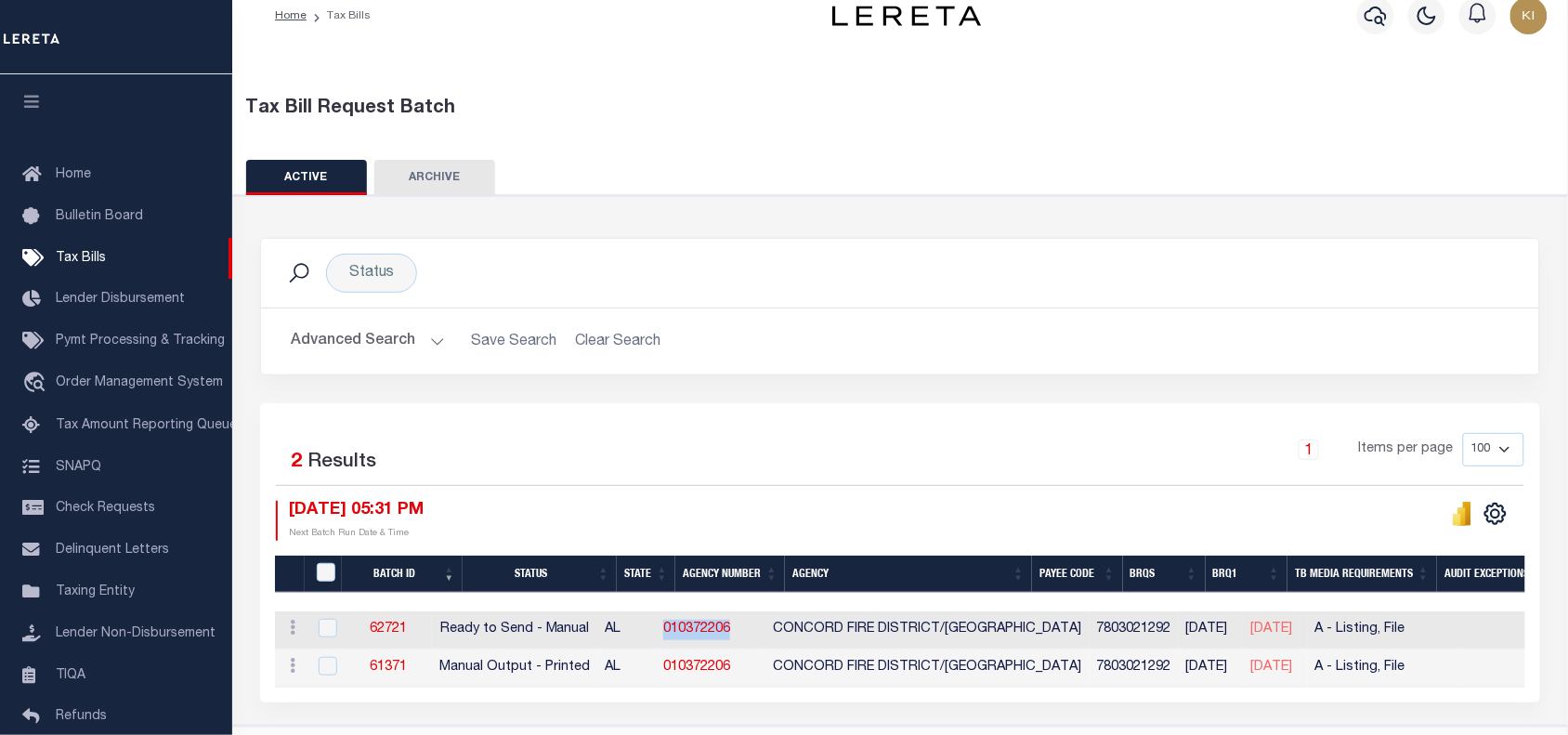
drag, startPoint x: 685, startPoint y: 625, endPoint x: 787, endPoint y: 634, distance: 102.4
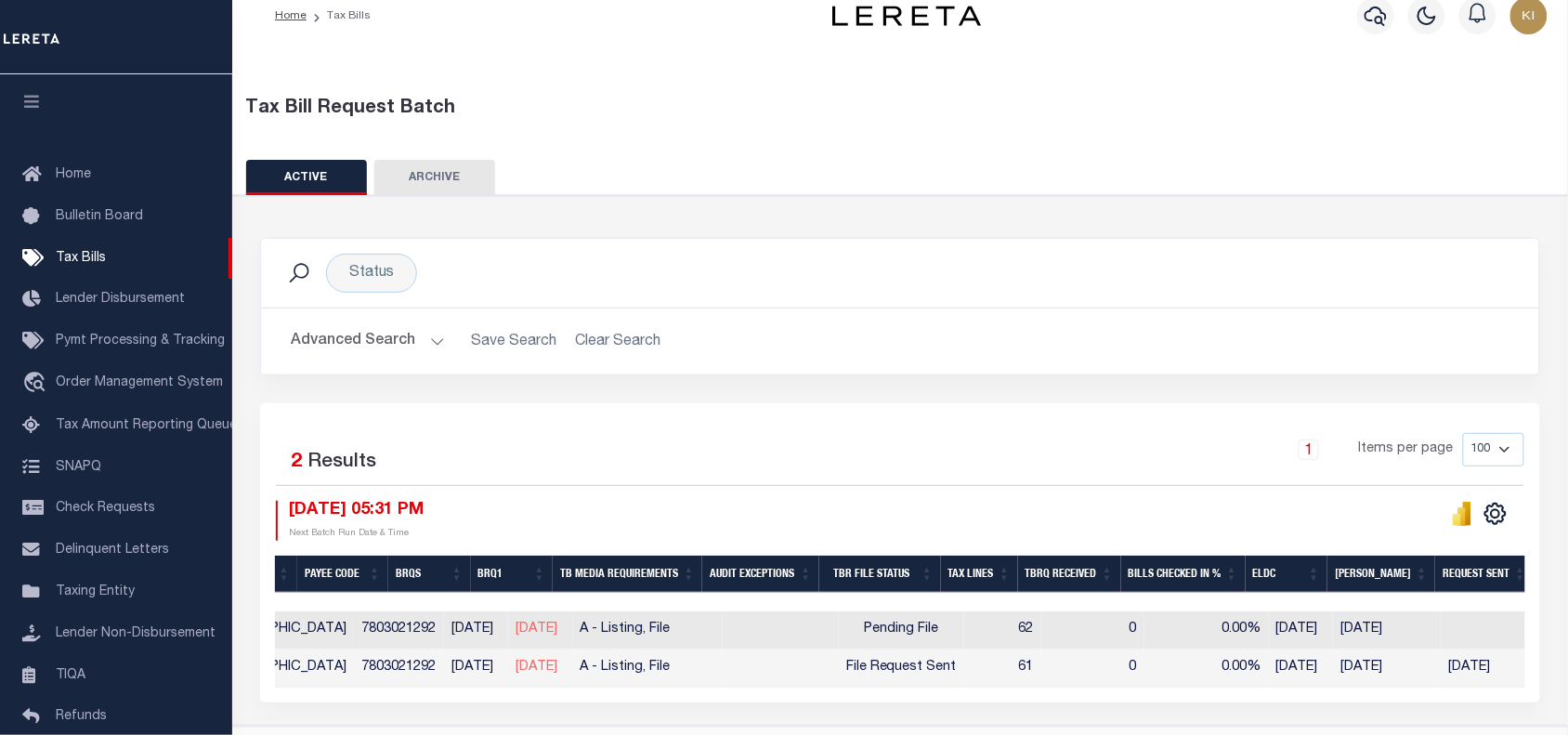
scroll to position [0, 1001]
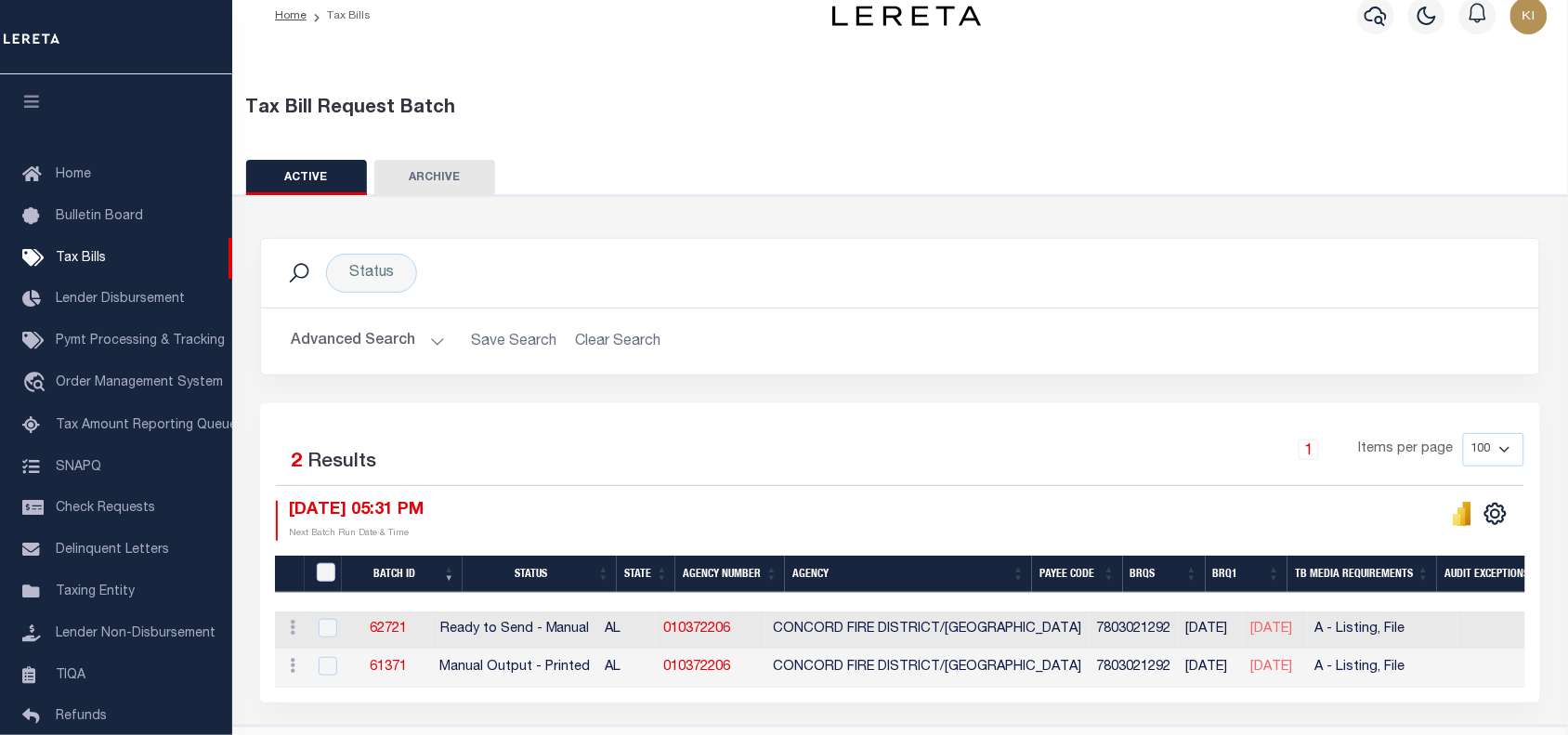
click at [684, 458] on div "1 Items per page 100 200 500 1000" at bounding box center [1060, 457] width 930 height 48
click at [842, 465] on div "1 Items per page 100 200 500 1000" at bounding box center [1060, 457] width 930 height 48
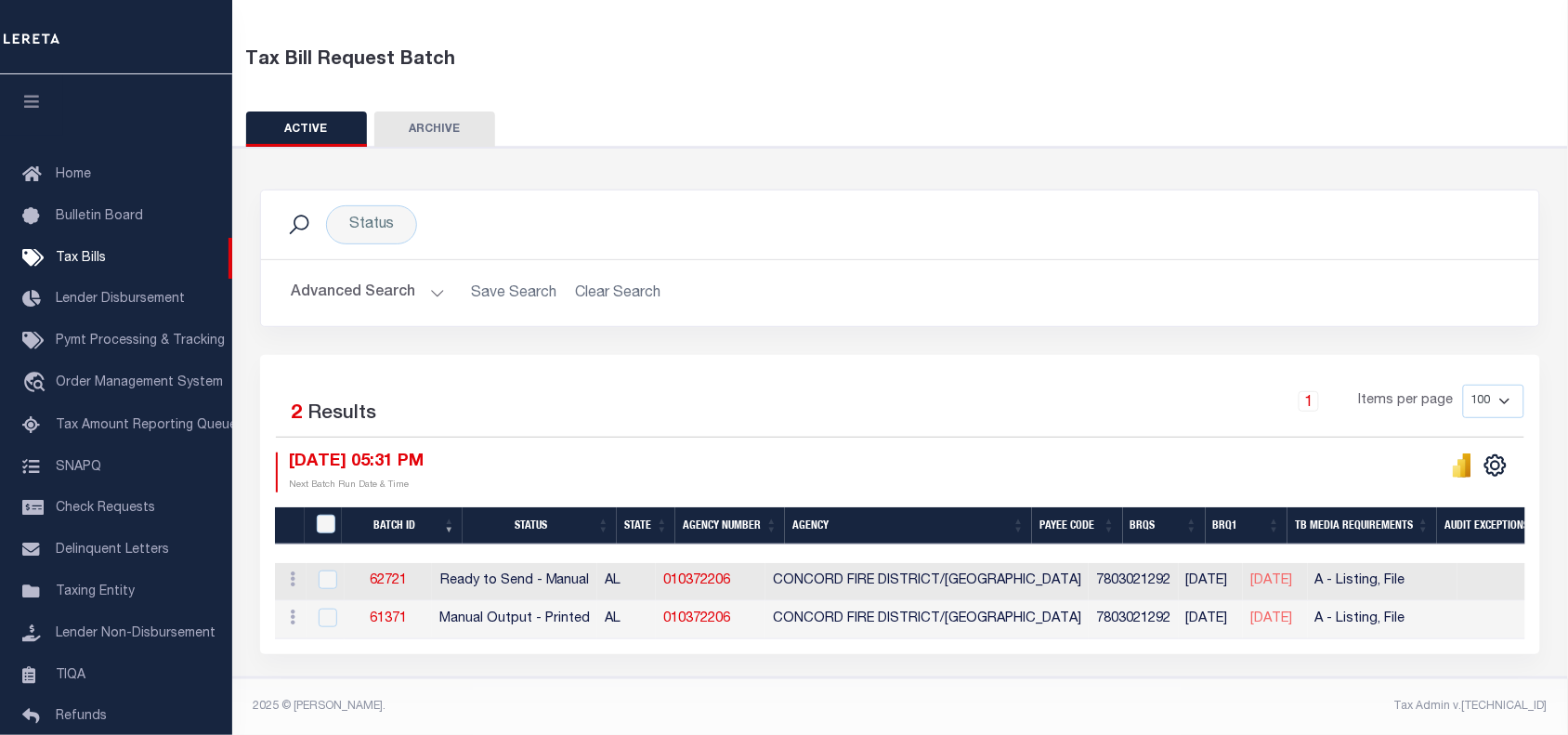
click at [1350, 215] on div "Status Search" at bounding box center [900, 225] width 1248 height 39
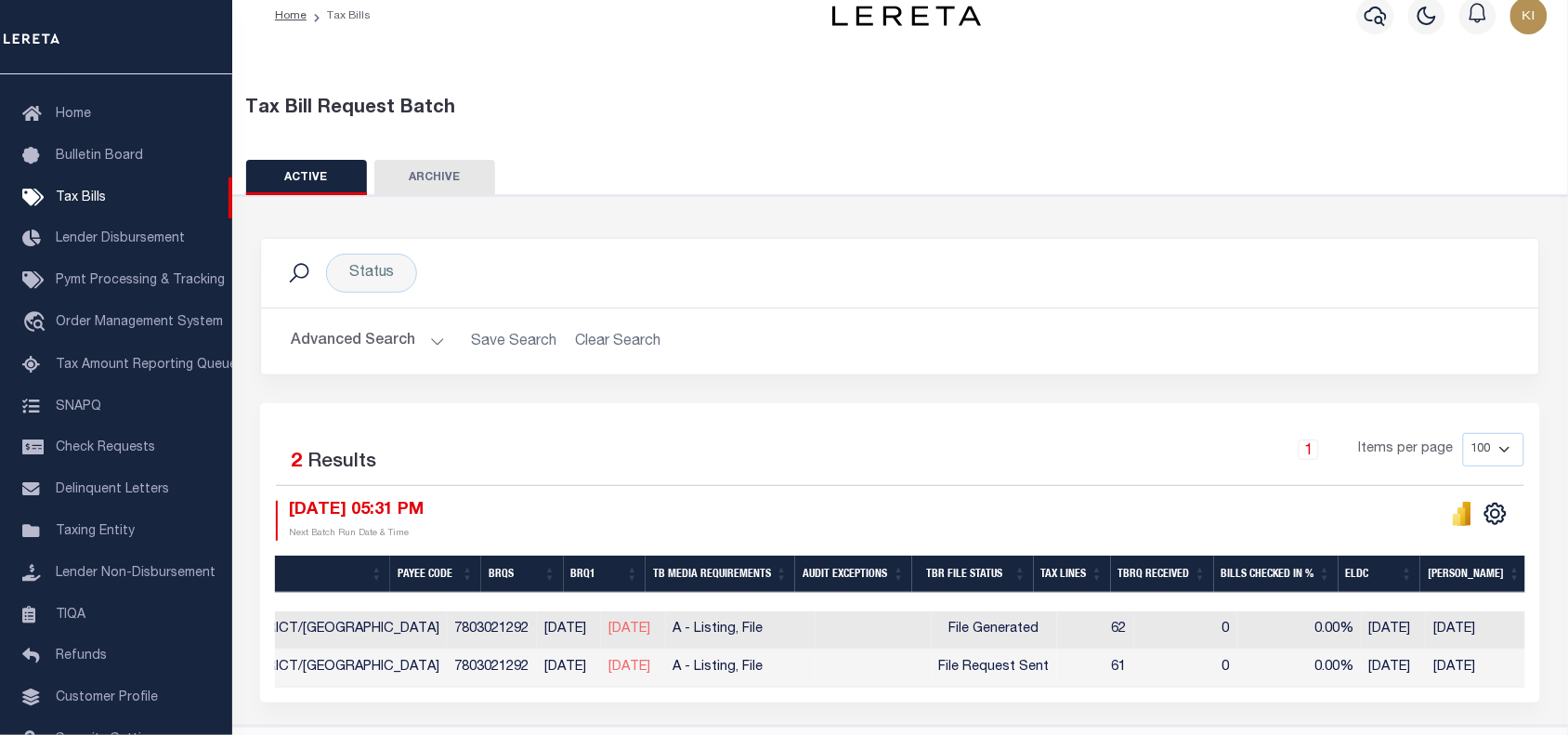
scroll to position [0, 437]
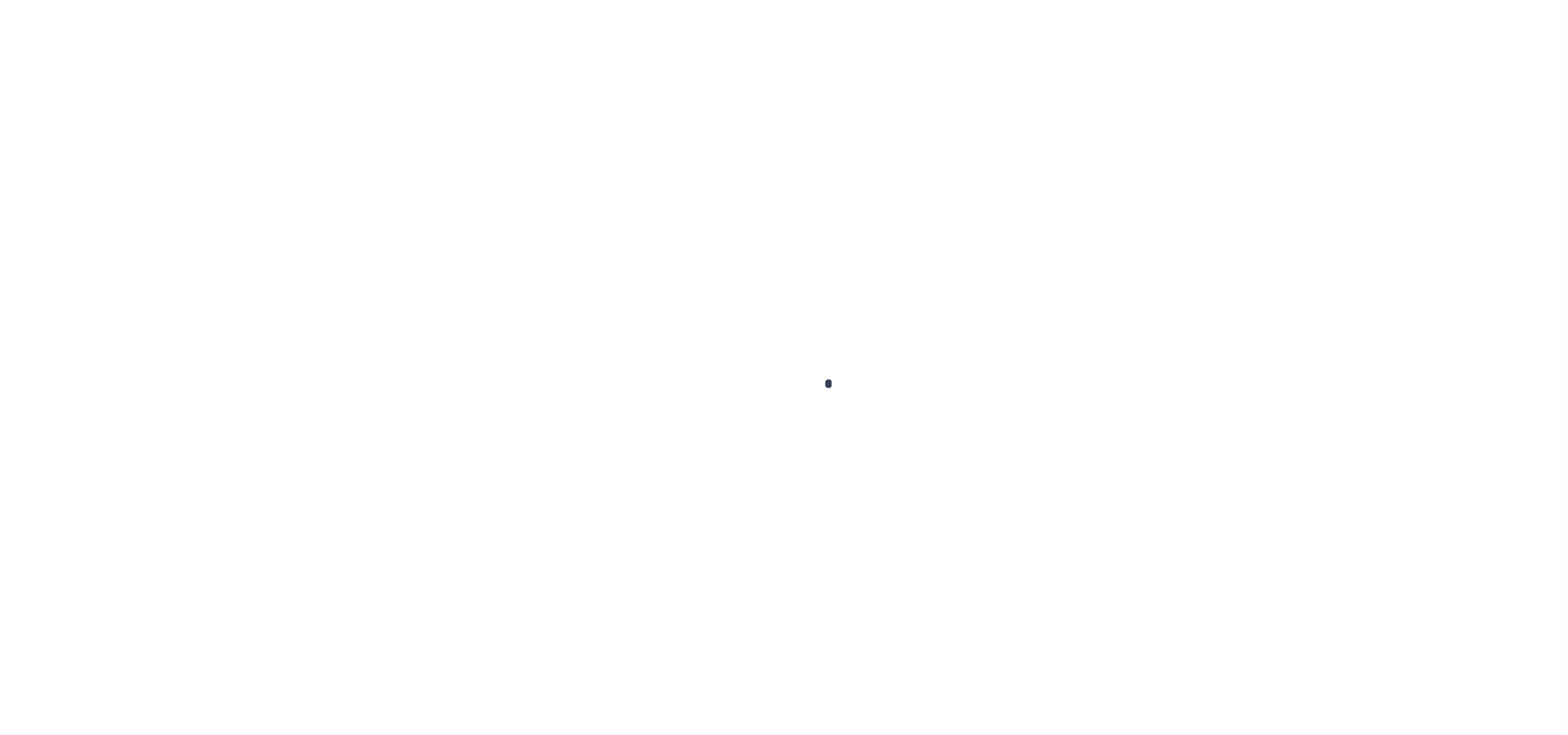
scroll to position [2, 0]
